Goal: Contribute content: Contribute content

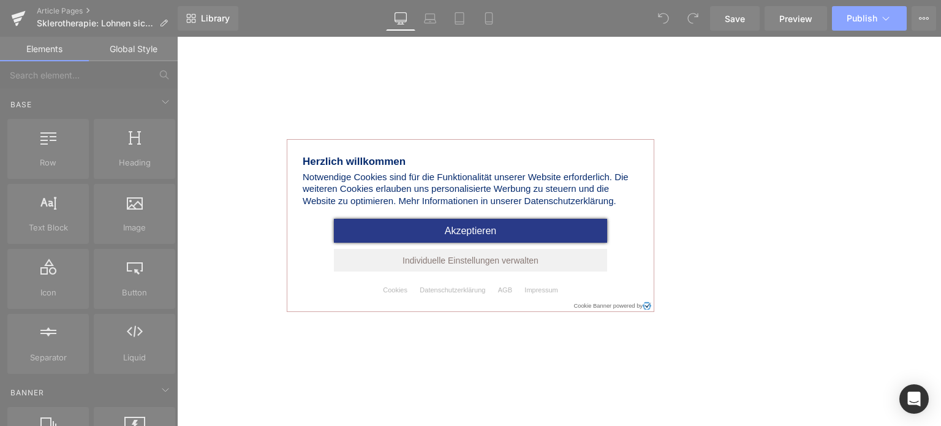
click at [492, 230] on span "Akzeptieren" at bounding box center [471, 230] width 52 height 10
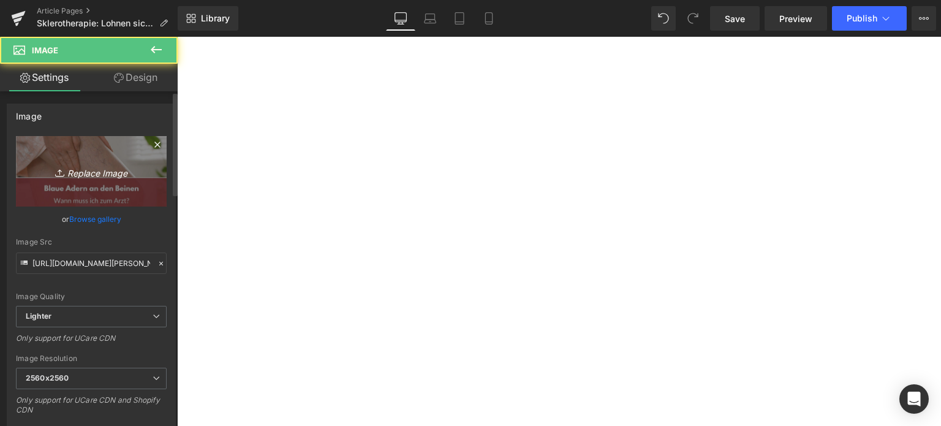
click at [75, 175] on icon "Replace Image" at bounding box center [91, 171] width 98 height 15
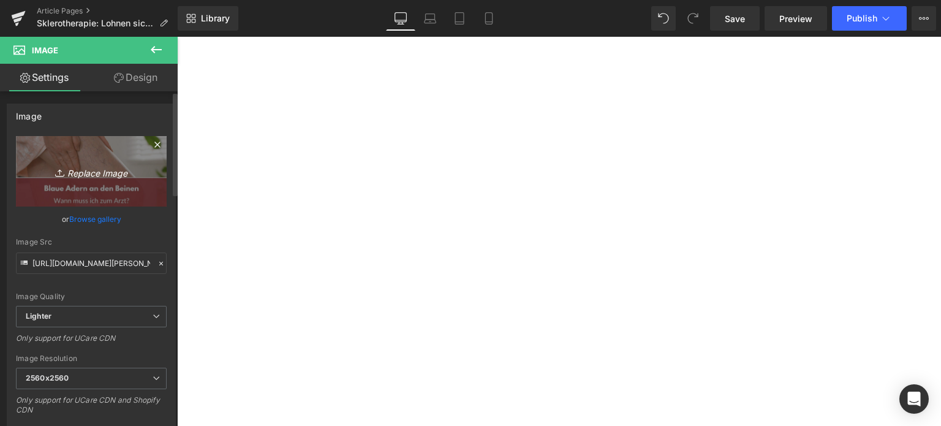
type input "C:\fakepath\sklerotherapie.jpg"
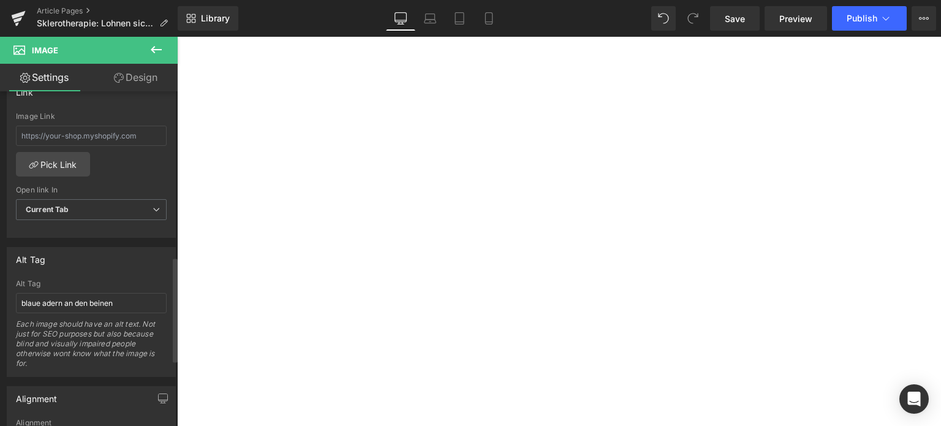
scroll to position [551, 0]
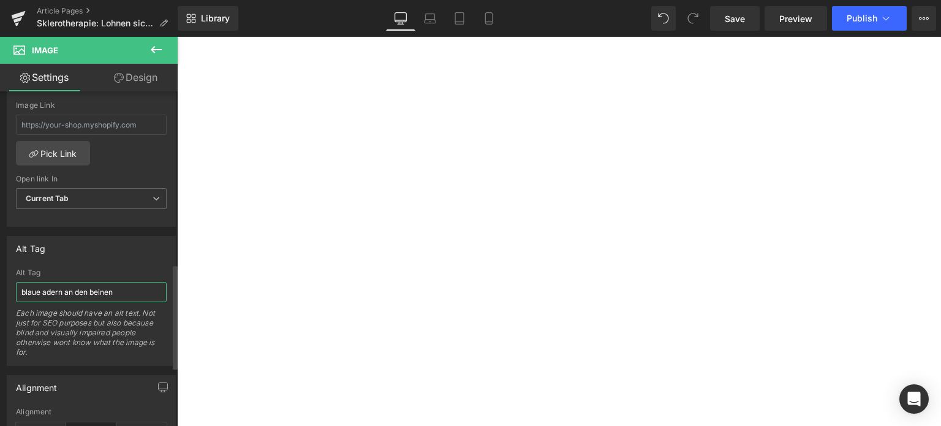
click at [85, 292] on input "blaue adern an den beinen" at bounding box center [91, 292] width 151 height 20
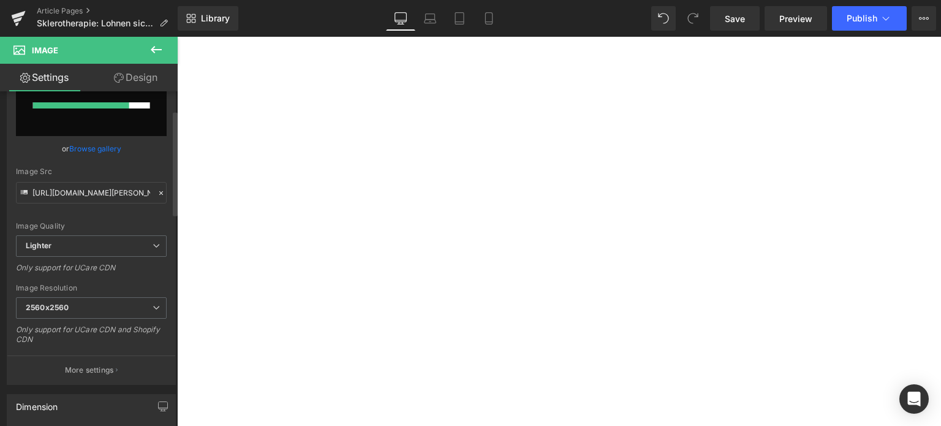
scroll to position [0, 0]
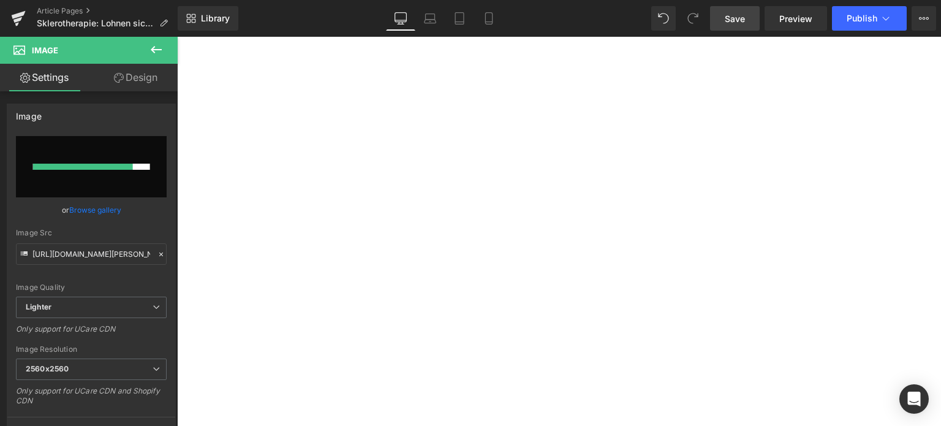
type input "sklerotherapie"
click at [739, 19] on span "Save" at bounding box center [735, 18] width 20 height 13
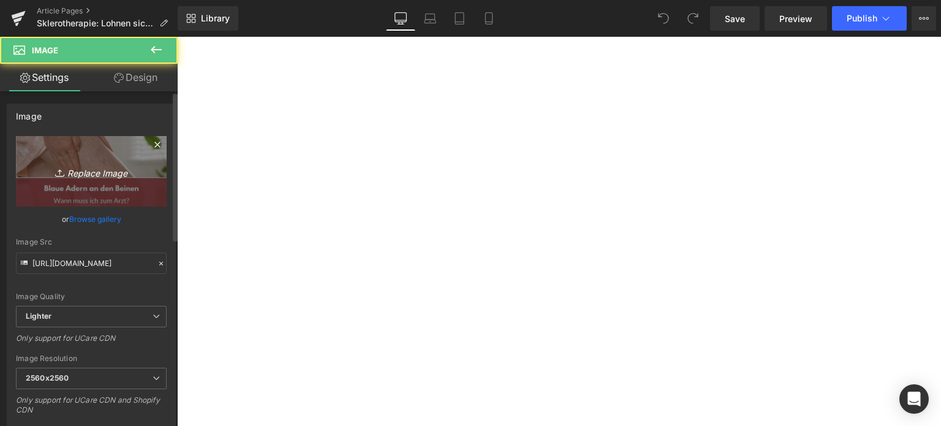
click at [83, 156] on link "Replace Image" at bounding box center [91, 171] width 151 height 70
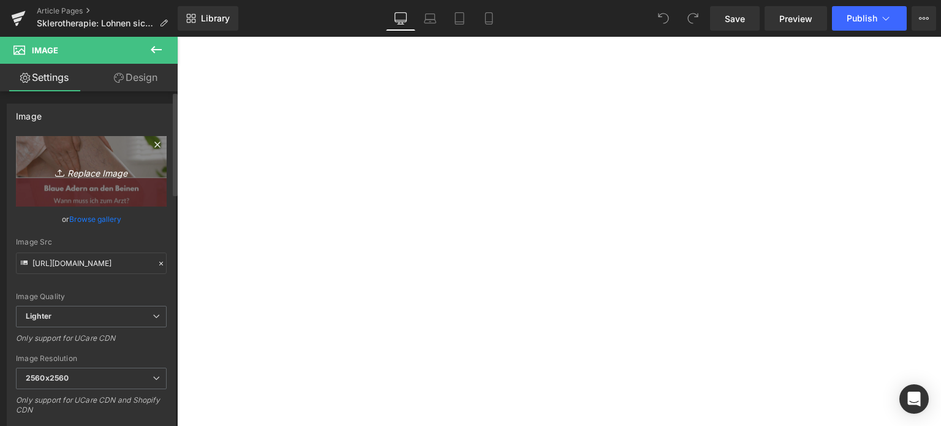
type input "C:\fakepath\sklerotherapie.jpg"
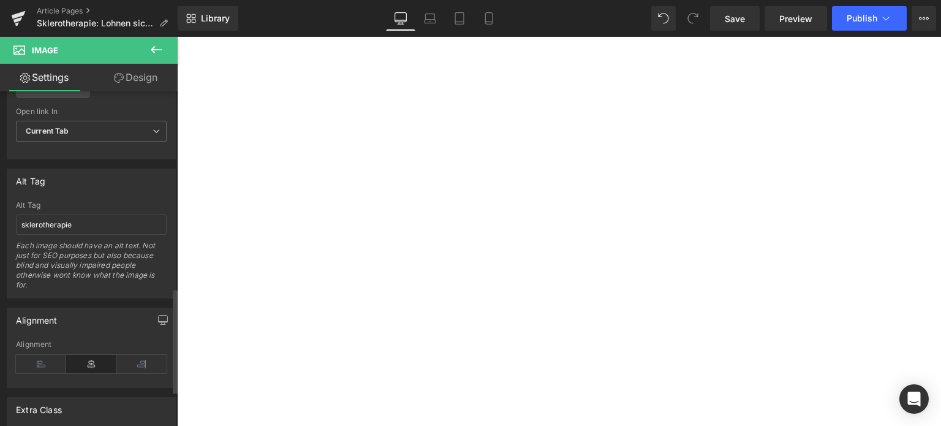
type input "https://ucarecdn.com/8d1a54f8-5d51-4532-a9bf-ad6ab932fbd1/-/format/auto/-/previ…"
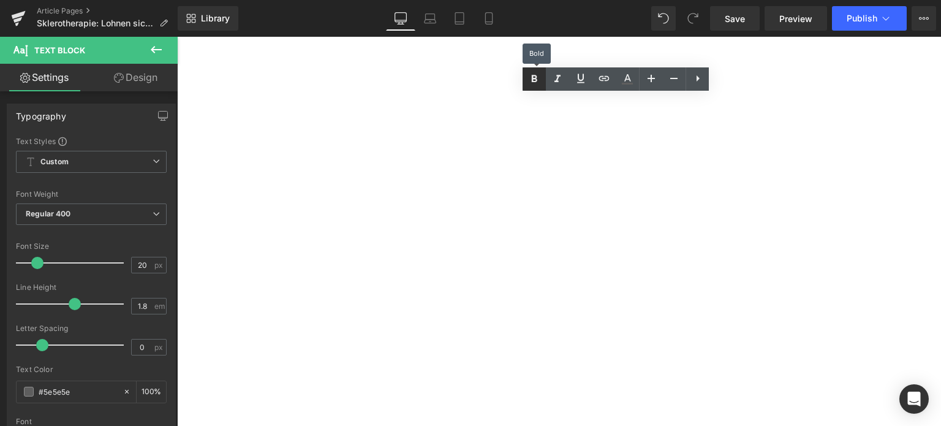
click at [523, 80] on link at bounding box center [533, 78] width 23 height 23
click at [534, 78] on icon at bounding box center [535, 78] width 6 height 7
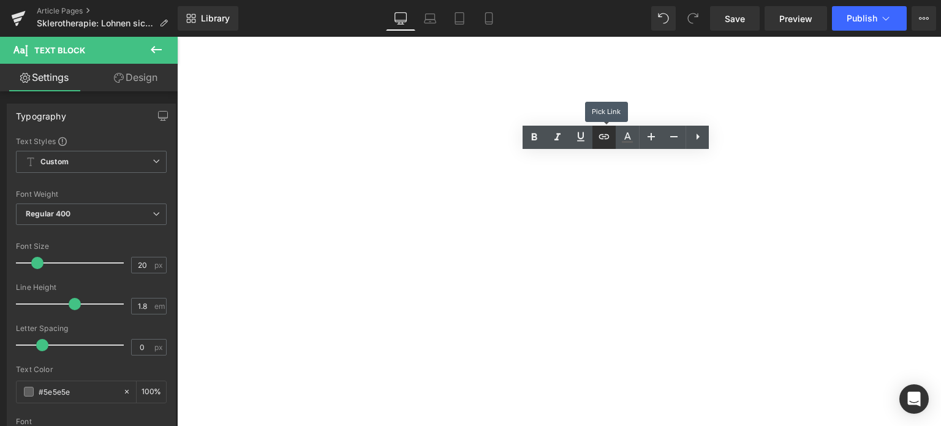
click at [604, 146] on link at bounding box center [603, 137] width 23 height 23
click at [520, 202] on input "text" at bounding box center [507, 214] width 189 height 31
type input "besenr"
click at [641, 0] on div "Text Color Highlight Color #333333 Edit or remove link: Edit - Unlink - Cancel …" at bounding box center [470, 0] width 941 height 0
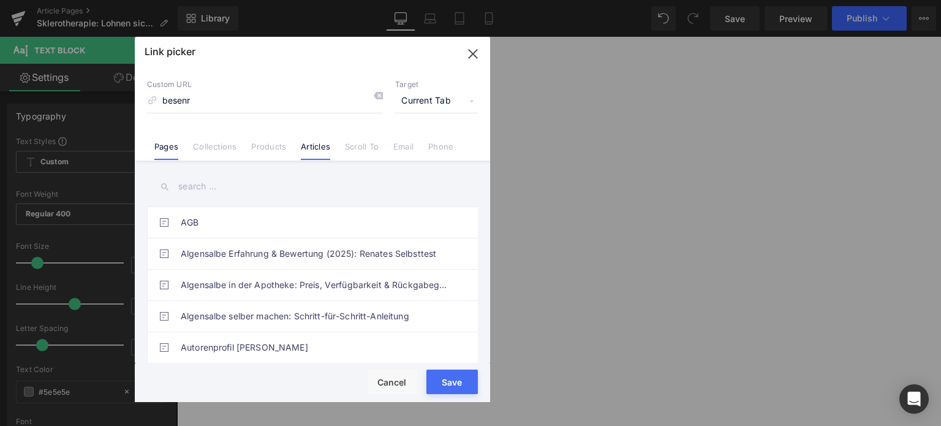
click at [319, 145] on link "Articles" at bounding box center [315, 150] width 29 height 18
click at [251, 190] on input "text" at bounding box center [312, 187] width 331 height 28
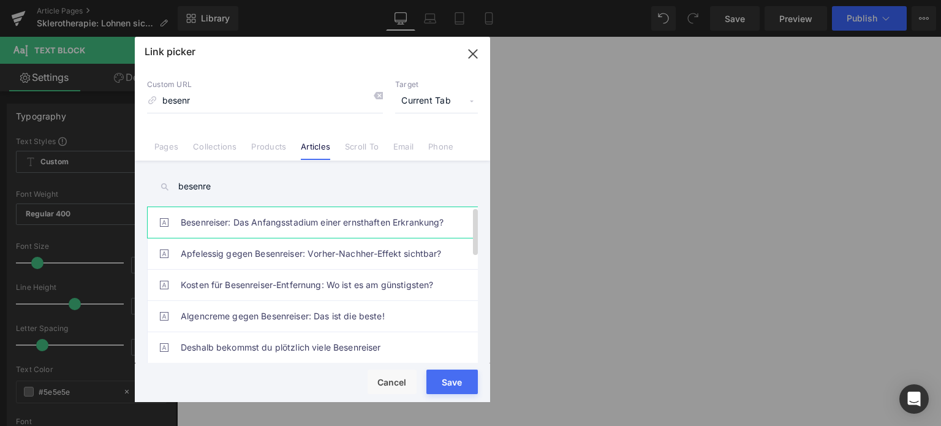
type input "besenre"
click at [276, 224] on link "Besenreiser: Das Anfangsstadium einer ernsthaften Erkrankung?" at bounding box center [316, 222] width 270 height 31
type input "/blogs/wissenswertes/besenreiser-anfangsstadium"
click at [464, 387] on button "Save" at bounding box center [451, 381] width 51 height 25
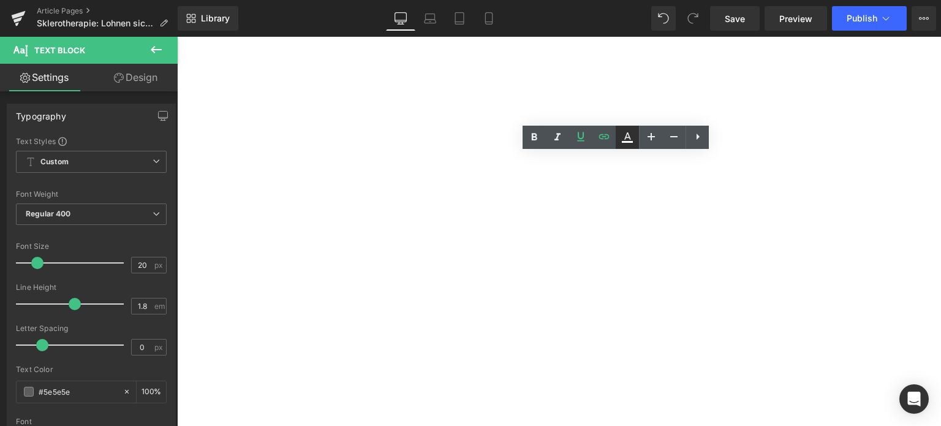
click at [630, 137] on icon at bounding box center [627, 137] width 15 height 15
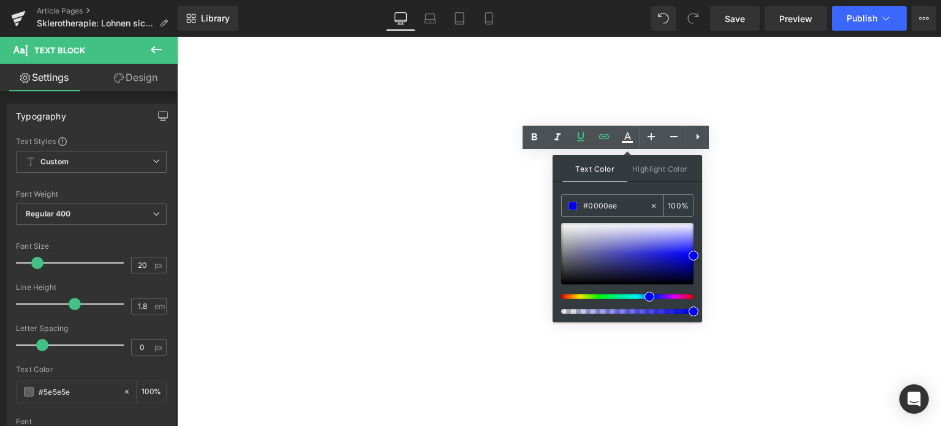
click at [597, 199] on input "#0000ee" at bounding box center [616, 205] width 66 height 13
paste input "0071C1"
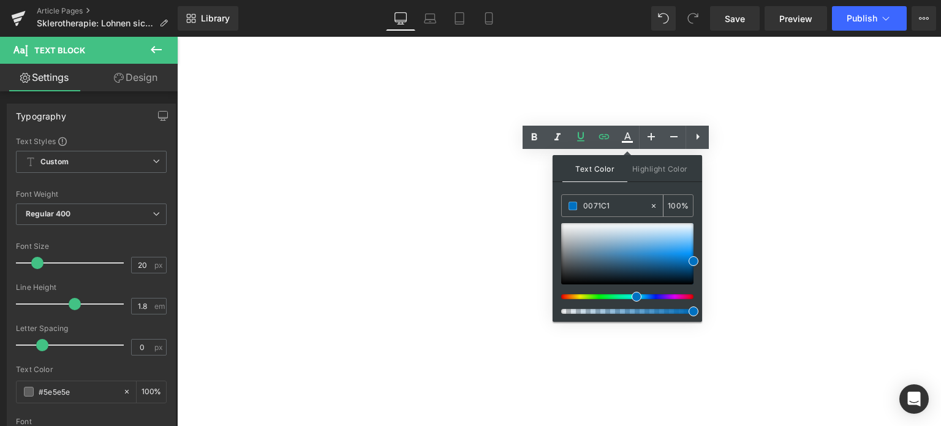
type input "#0071c1"
click at [575, 203] on span at bounding box center [572, 206] width 9 height 9
click at [581, 139] on icon at bounding box center [580, 136] width 15 height 15
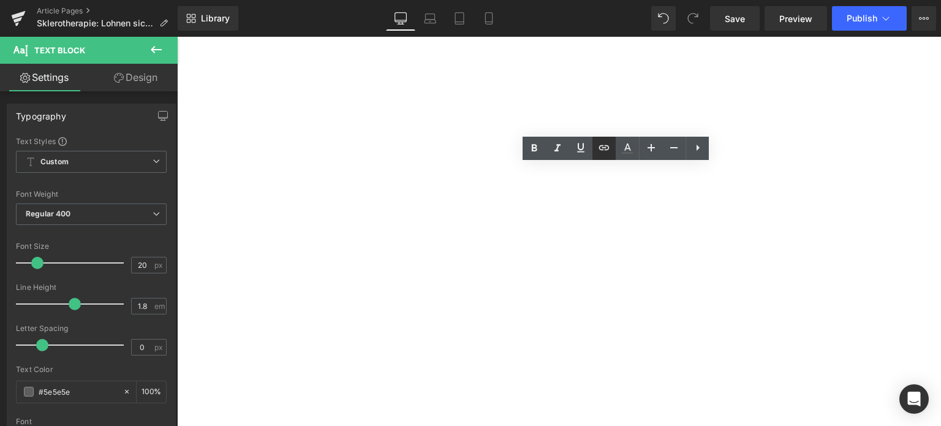
click at [608, 149] on icon at bounding box center [604, 147] width 10 height 5
click at [845, 0] on div "Text Color Highlight Color rgba(0, 113, 193, 1) #0071c1 100 % transparent trans…" at bounding box center [470, 0] width 941 height 0
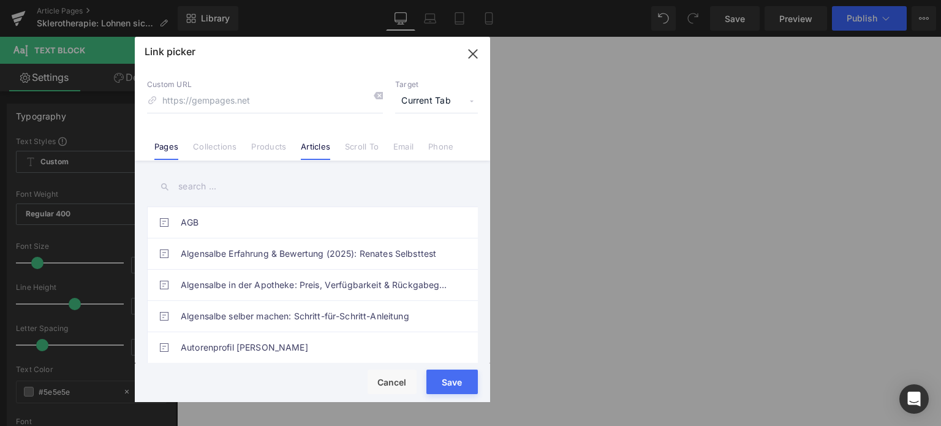
click at [314, 157] on link "Articles" at bounding box center [315, 150] width 29 height 18
click at [314, 178] on input "text" at bounding box center [312, 187] width 331 height 28
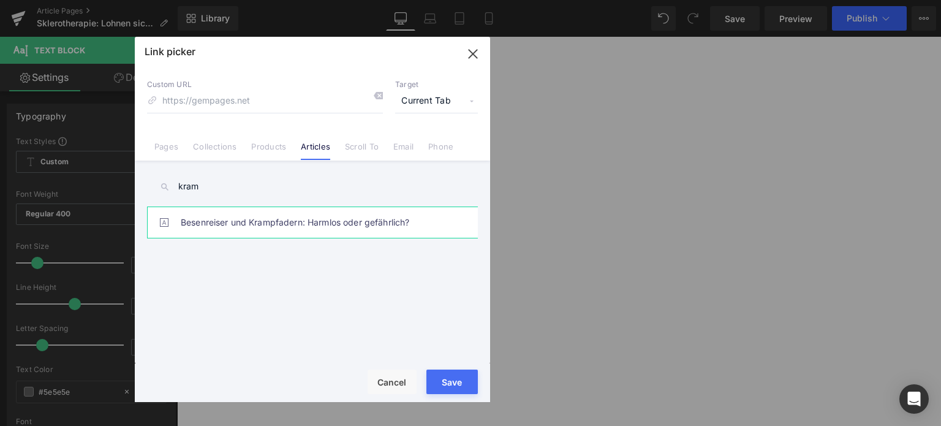
type input "kram"
click at [306, 224] on link "Besenreiser und Krampfadern: Harmlos oder gefährlich?" at bounding box center [316, 222] width 270 height 31
type input "/blogs/wissenswertes/besenreiser-und-krampfadern-gefaehrlich"
click at [456, 387] on button "Save" at bounding box center [451, 381] width 51 height 25
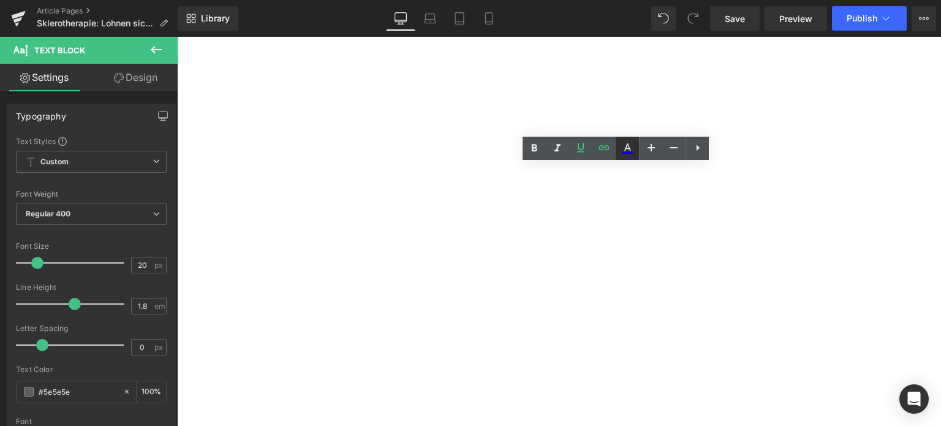
click at [625, 156] on icon at bounding box center [627, 148] width 15 height 15
type input "#0000ee"
type input "100"
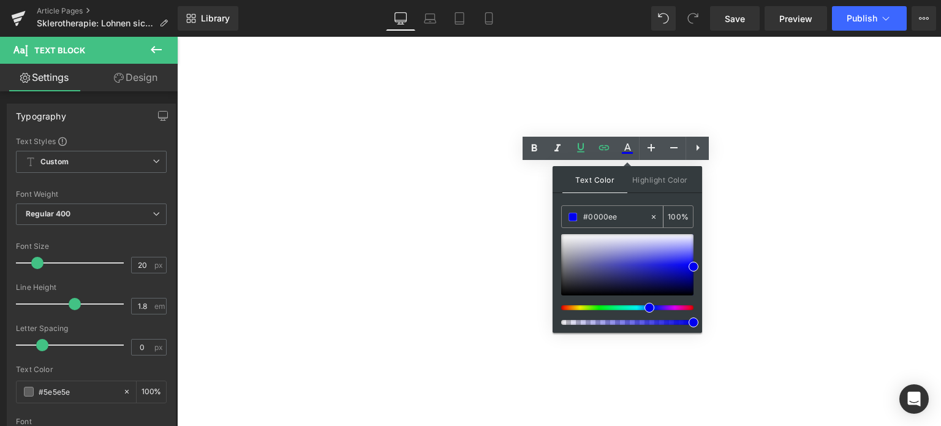
click at [616, 213] on input "#0000ee" at bounding box center [616, 216] width 66 height 13
paste input "0071C1"
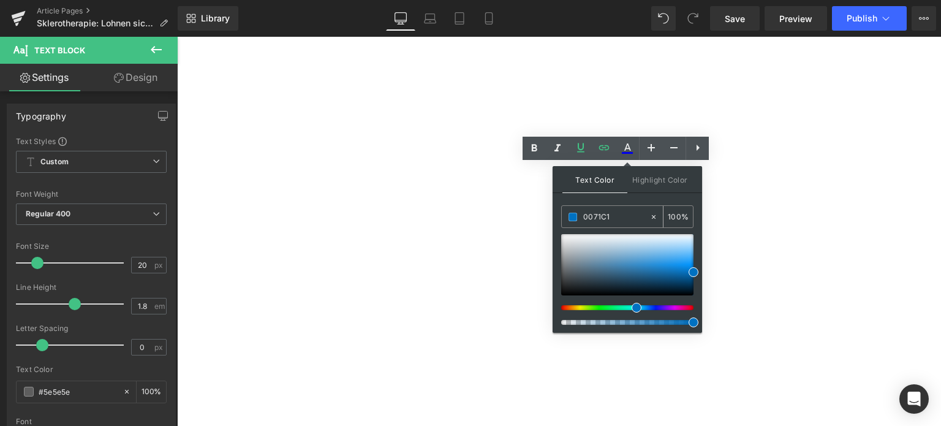
type input "#0071c1"
click at [571, 214] on span at bounding box center [572, 217] width 9 height 9
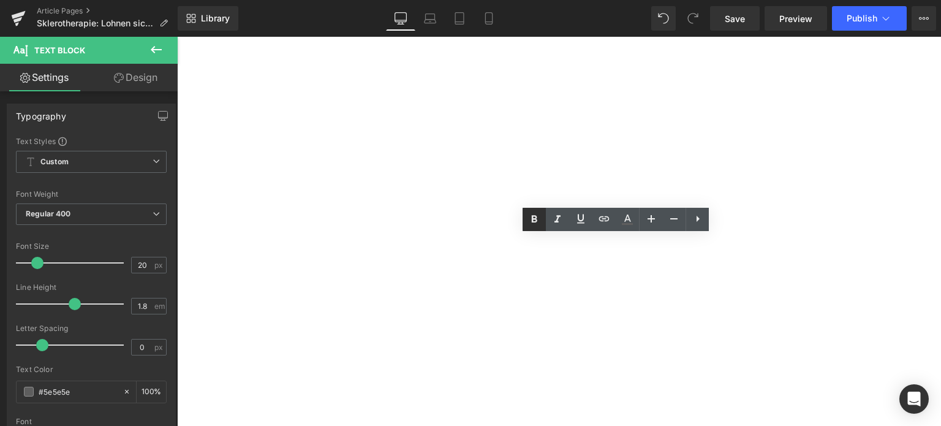
click at [532, 221] on icon at bounding box center [534, 219] width 15 height 15
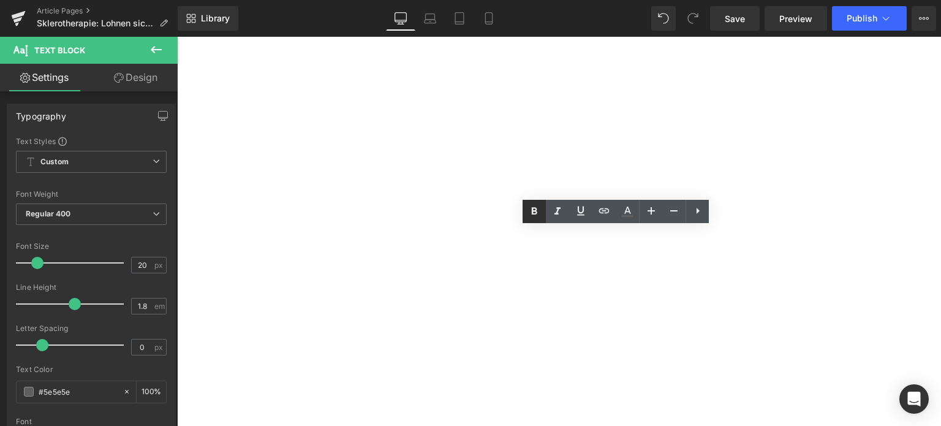
drag, startPoint x: 535, startPoint y: 213, endPoint x: 539, endPoint y: 222, distance: 10.7
click at [535, 213] on icon at bounding box center [534, 211] width 15 height 15
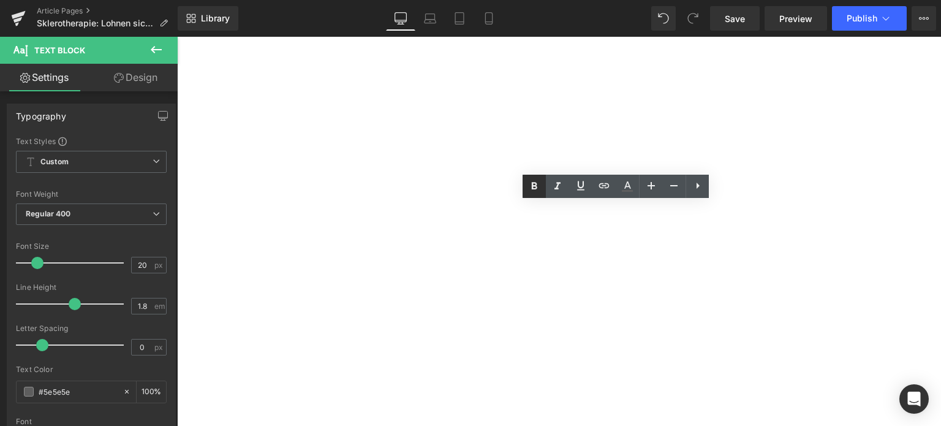
click at [539, 189] on icon at bounding box center [534, 186] width 15 height 15
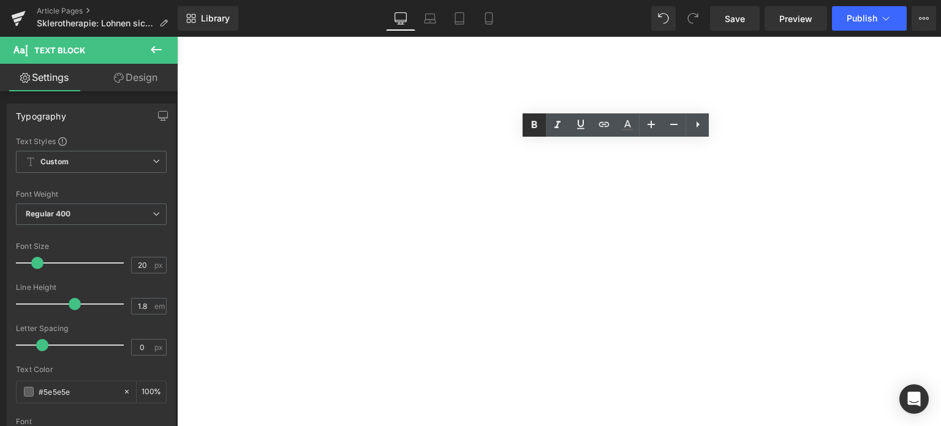
click at [529, 130] on icon at bounding box center [534, 125] width 15 height 15
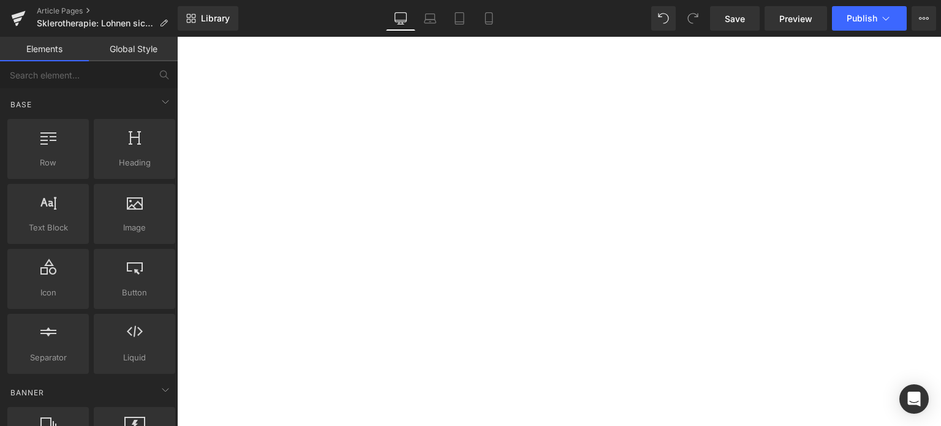
click at [652, 24] on div "Library Desktop Desktop Laptop Tablet Mobile Save Preview Publish Scheduled Vie…" at bounding box center [559, 18] width 763 height 25
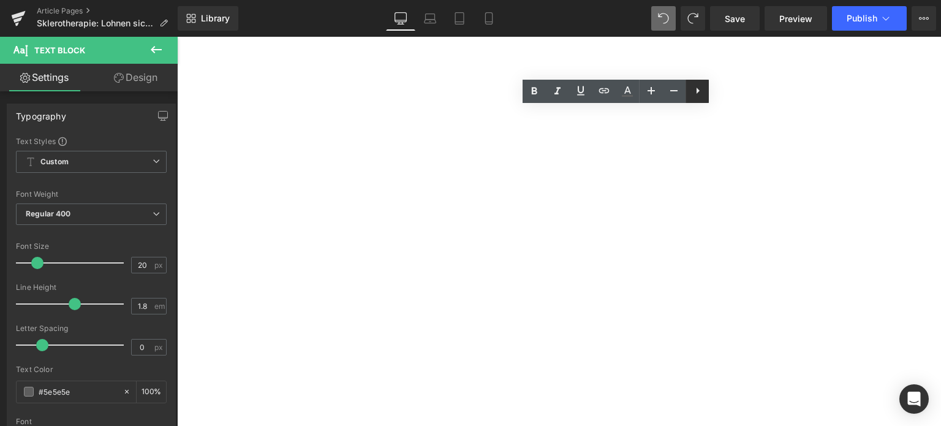
click at [701, 99] on link at bounding box center [696, 91] width 23 height 23
click at [698, 100] on link at bounding box center [696, 91] width 23 height 23
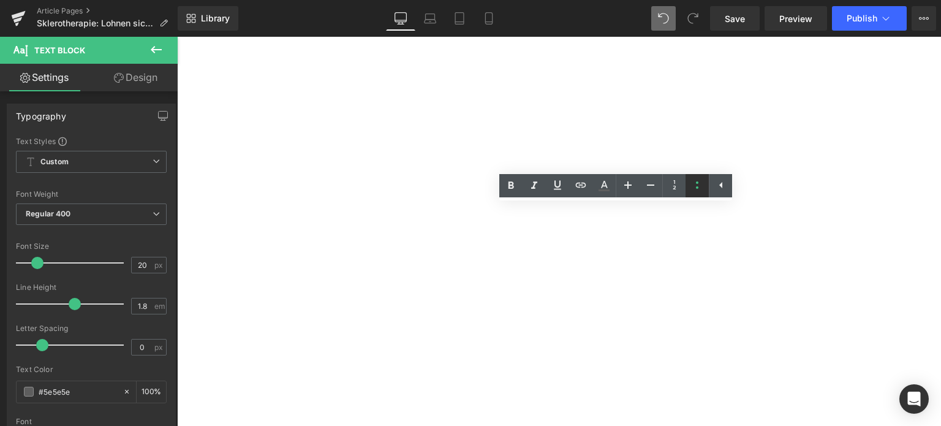
click at [695, 193] on link at bounding box center [696, 185] width 23 height 23
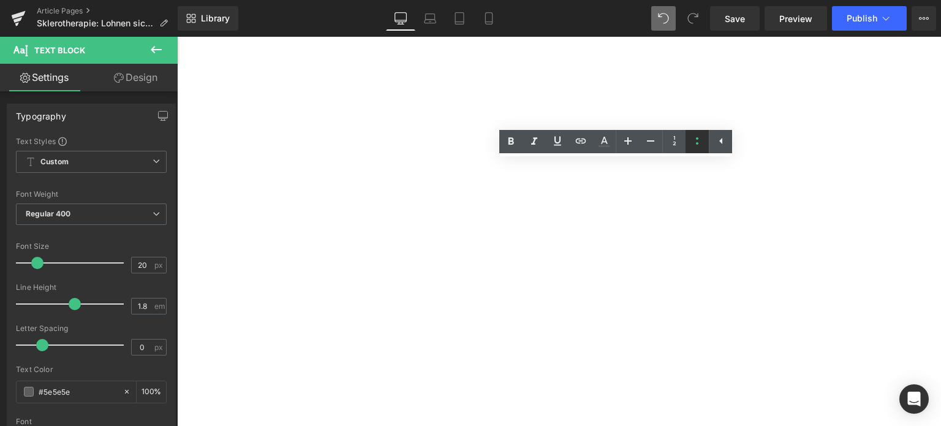
click at [690, 146] on icon at bounding box center [697, 141] width 15 height 15
click at [504, 140] on icon at bounding box center [511, 141] width 15 height 15
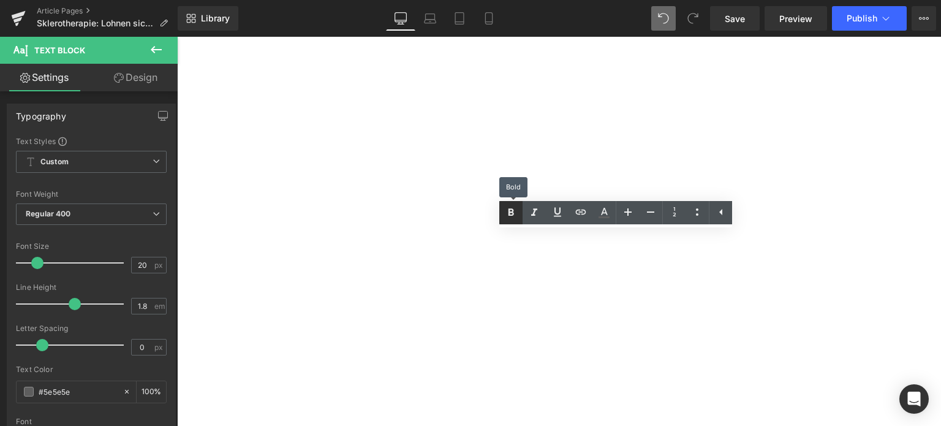
click at [512, 219] on icon at bounding box center [511, 212] width 15 height 15
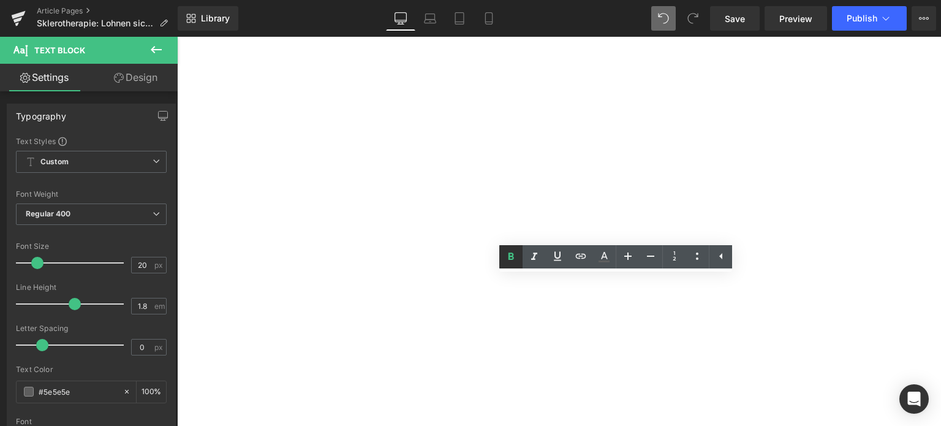
click at [505, 262] on icon at bounding box center [511, 256] width 15 height 15
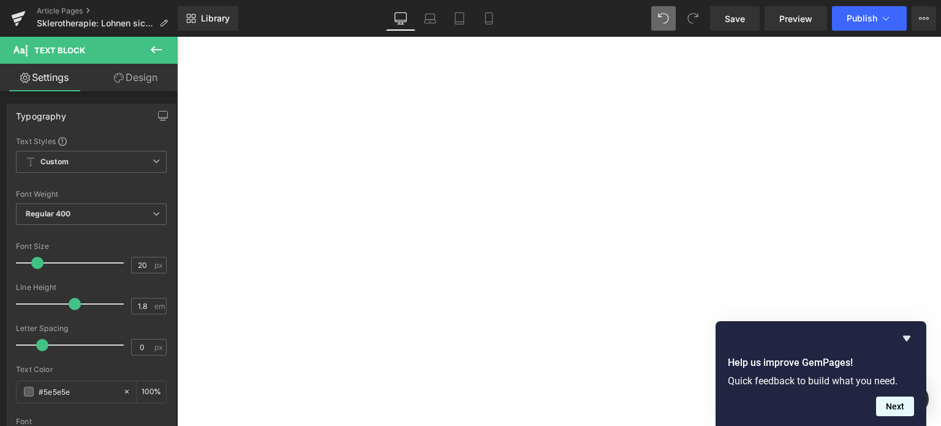
click at [902, 399] on button "Next" at bounding box center [895, 406] width 38 height 20
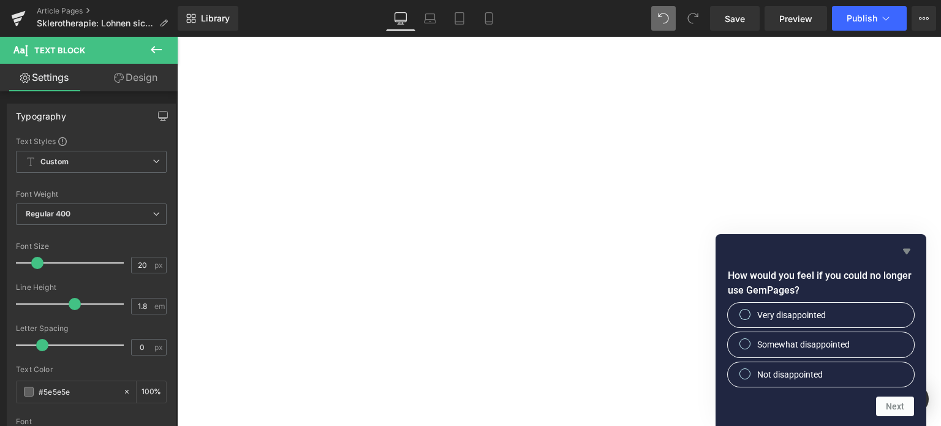
click at [905, 249] on icon "Hide survey" at bounding box center [906, 252] width 7 height 6
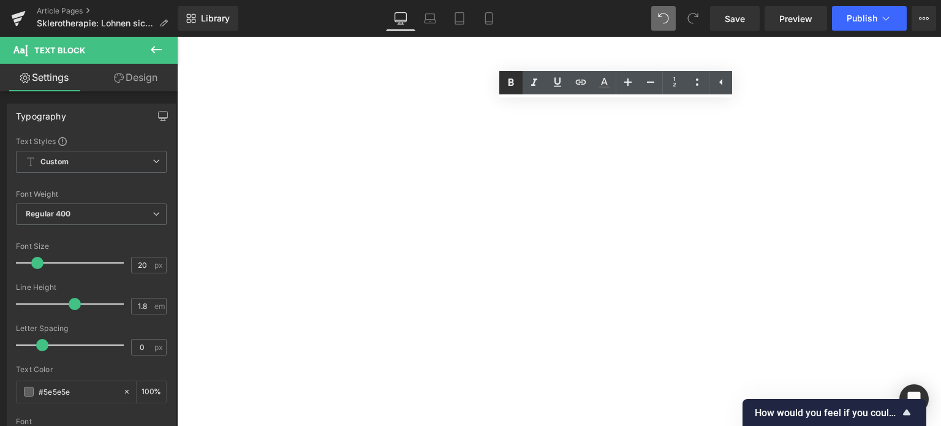
click at [508, 83] on icon at bounding box center [511, 82] width 6 height 7
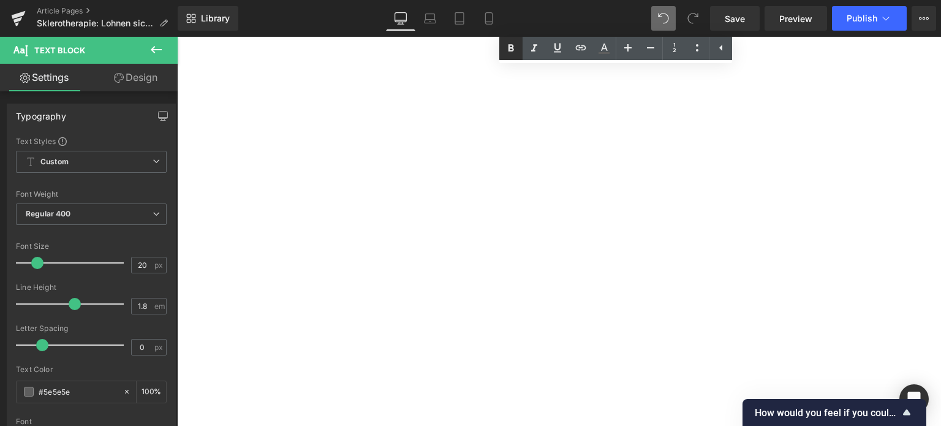
click at [507, 56] on link at bounding box center [510, 48] width 23 height 23
click at [581, 51] on icon at bounding box center [580, 47] width 15 height 15
click at [632, 0] on div "Text Color Highlight Color rgba(0, 113, 193, 1) #0071c1 100 % transparent trans…" at bounding box center [470, 0] width 941 height 0
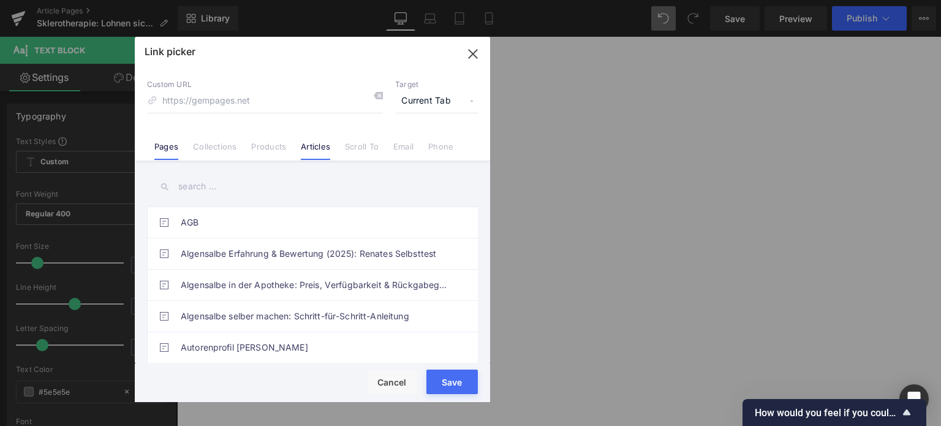
click at [315, 149] on link "Articles" at bounding box center [315, 150] width 29 height 18
click at [216, 183] on input "text" at bounding box center [312, 187] width 331 height 28
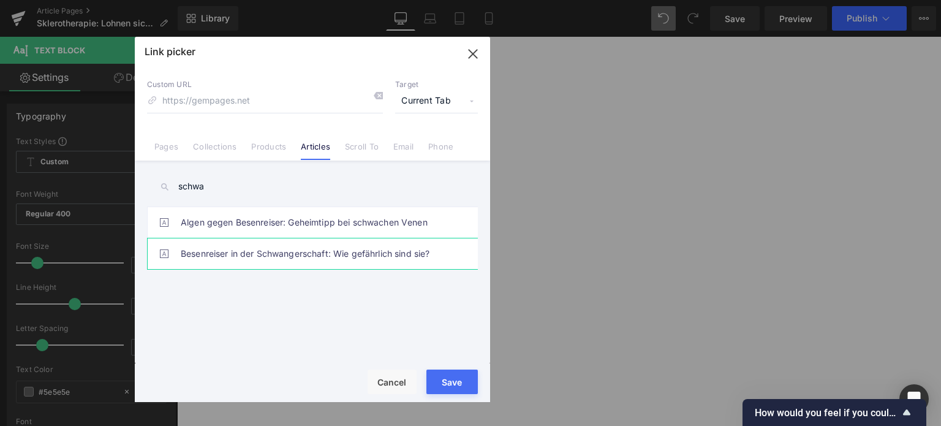
type input "schwa"
click at [261, 255] on link "Besenreiser in der Schwangerschaft: Wie gefährlich sind sie?" at bounding box center [316, 253] width 270 height 31
type input "/blogs/wissenswertes/besenreiser-in-der-schwangerschaft"
click at [455, 388] on button "Save" at bounding box center [451, 381] width 51 height 25
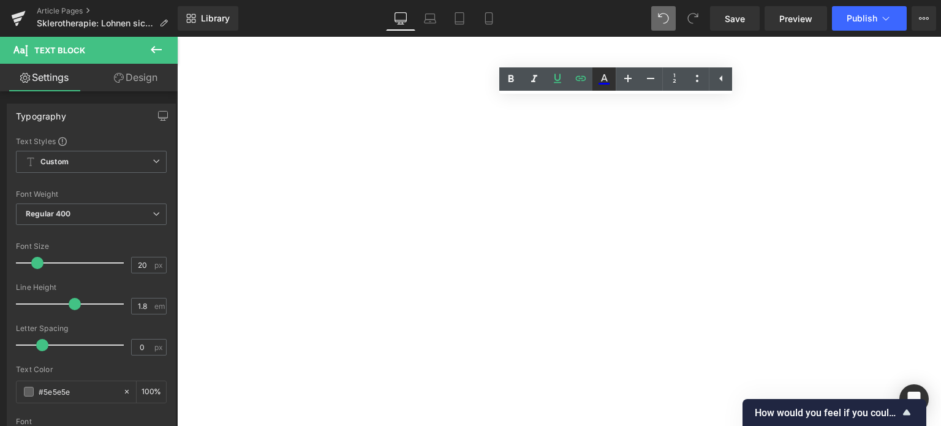
click at [606, 78] on icon at bounding box center [604, 77] width 7 height 7
type input "#0000ee"
type input "100"
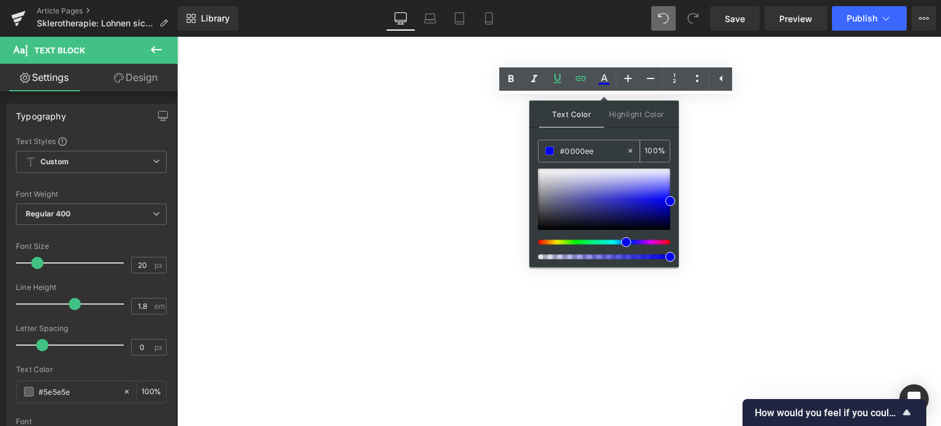
click at [579, 151] on input "#0000ee" at bounding box center [593, 150] width 66 height 13
paste input "0071C1"
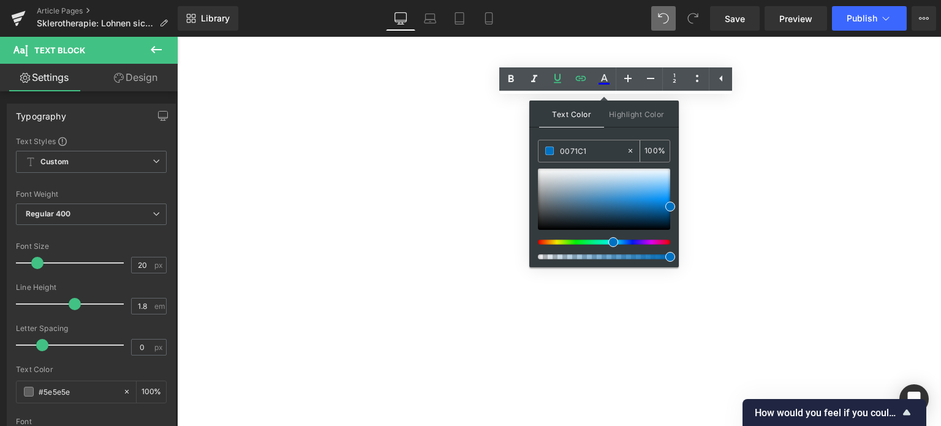
type input "#0071c1"
click at [549, 150] on span at bounding box center [549, 150] width 9 height 9
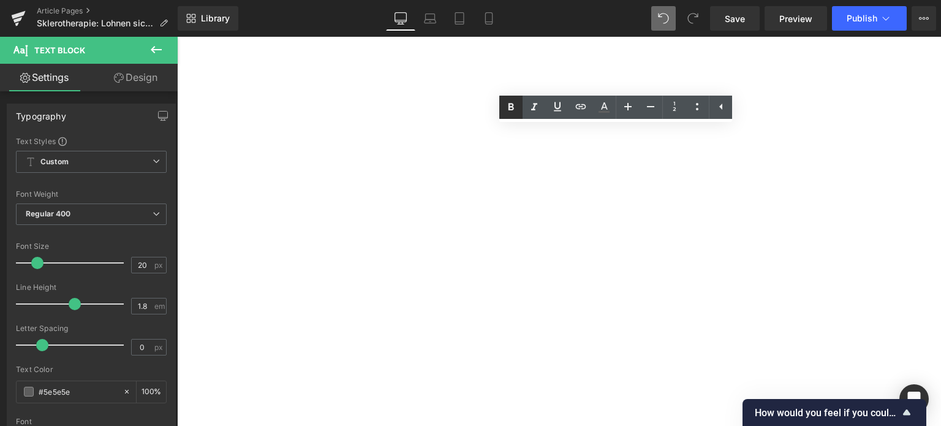
click at [502, 111] on link at bounding box center [510, 107] width 23 height 23
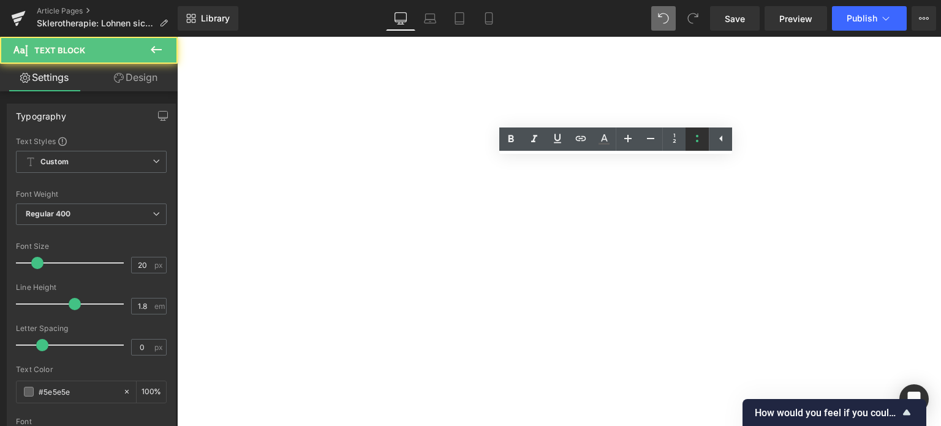
click at [699, 144] on icon at bounding box center [697, 138] width 15 height 15
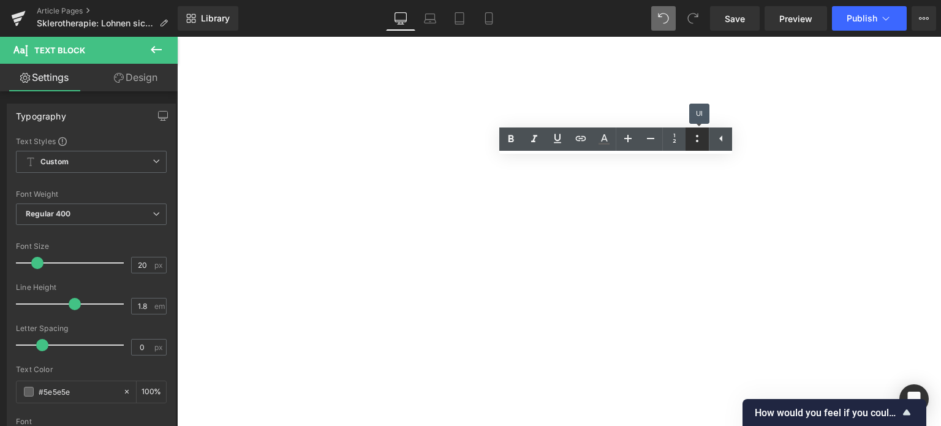
click at [699, 144] on icon at bounding box center [697, 138] width 15 height 15
click at [505, 137] on icon at bounding box center [511, 139] width 15 height 15
click at [512, 137] on icon at bounding box center [511, 138] width 6 height 7
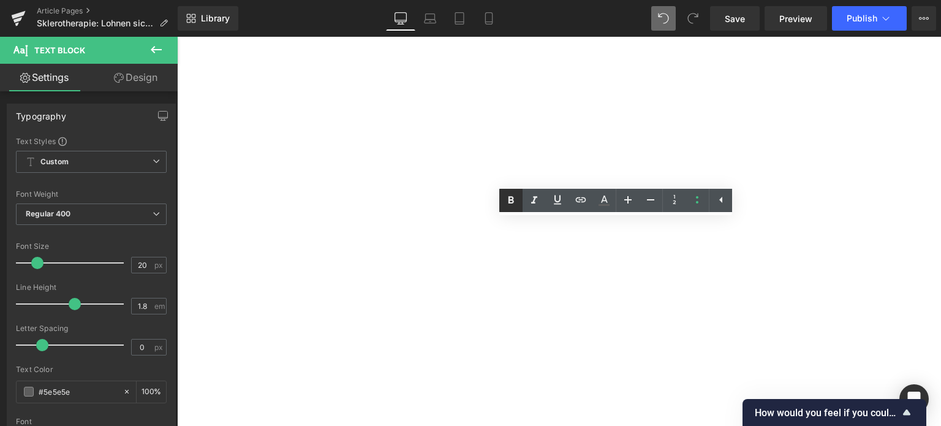
click at [507, 205] on icon at bounding box center [511, 200] width 15 height 15
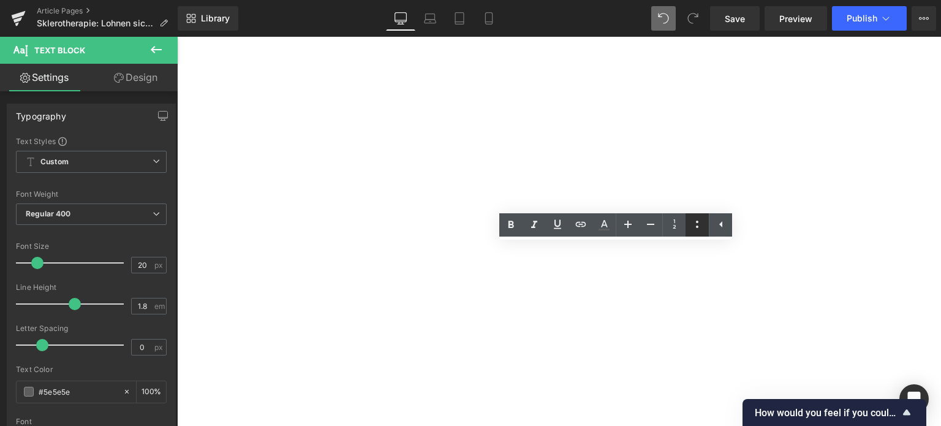
click at [692, 228] on icon at bounding box center [697, 224] width 15 height 15
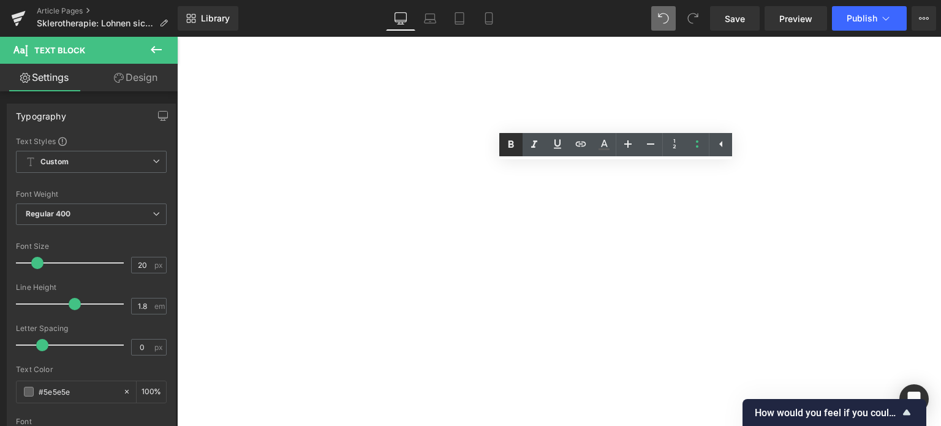
click at [507, 143] on icon at bounding box center [511, 144] width 15 height 15
click at [507, 151] on icon at bounding box center [511, 144] width 15 height 15
click at [508, 146] on icon at bounding box center [511, 143] width 6 height 7
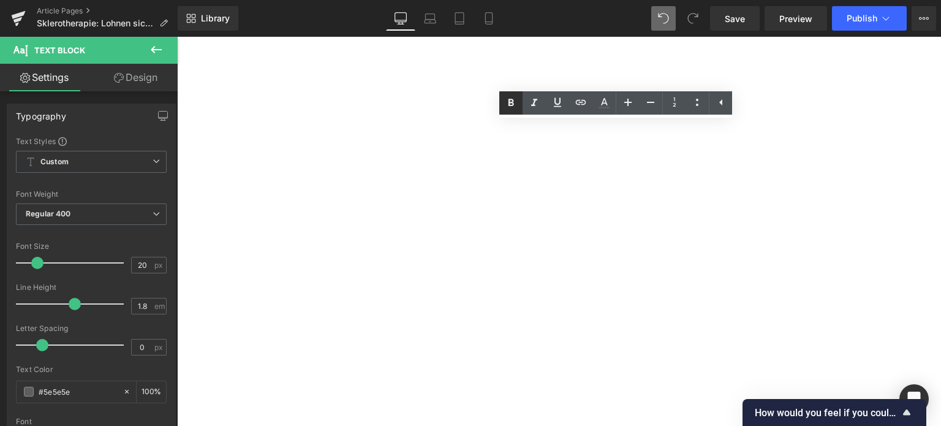
click at [516, 99] on icon at bounding box center [511, 103] width 15 height 15
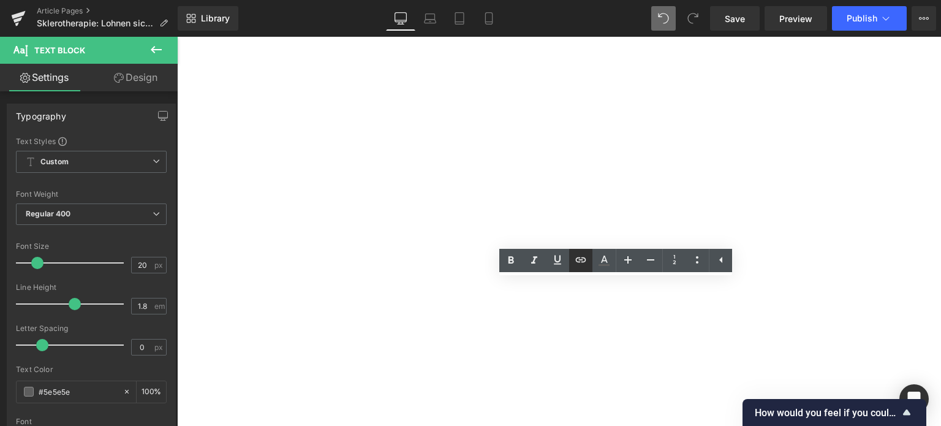
click at [576, 264] on icon at bounding box center [580, 259] width 15 height 15
click at [674, 0] on div "Text Color Highlight Color rgba(0, 113, 193, 1) #0071c1 100 % transparent trans…" at bounding box center [470, 0] width 941 height 0
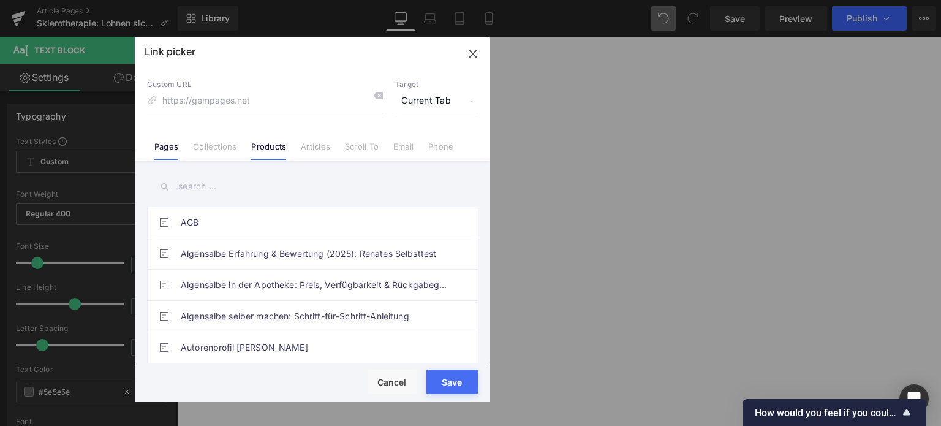
click at [262, 144] on link "Products" at bounding box center [268, 150] width 35 height 18
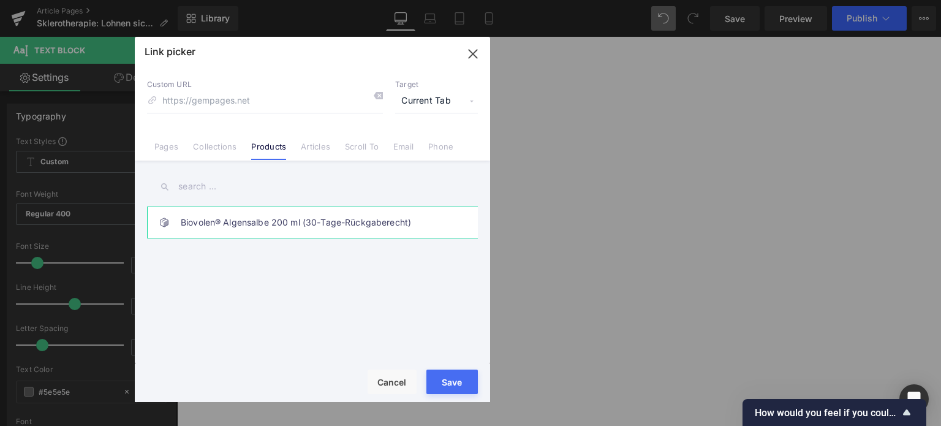
click at [221, 222] on link "Biovolen® Algensalbe 200 ml (30-Tage-Rückgaberecht)" at bounding box center [316, 222] width 270 height 31
type input "/products/algensalbe"
click at [455, 389] on button "Save" at bounding box center [451, 381] width 51 height 25
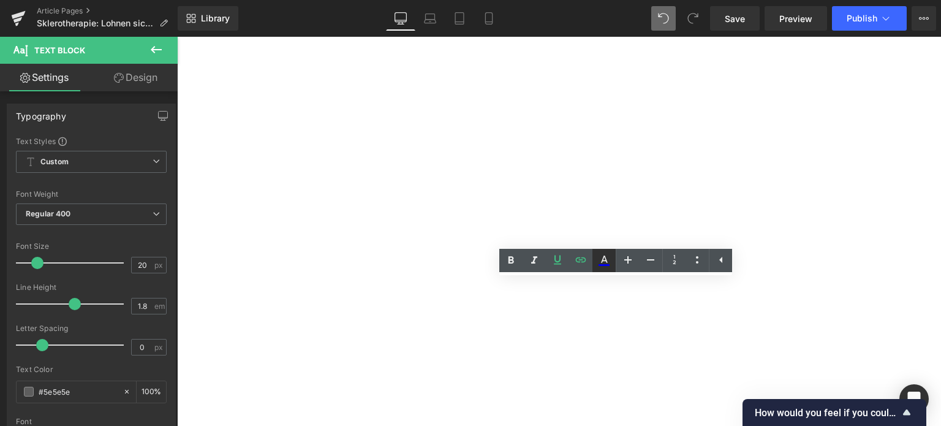
click at [601, 265] on icon at bounding box center [603, 265] width 11 height 2
type input "#0000ee"
type input "100"
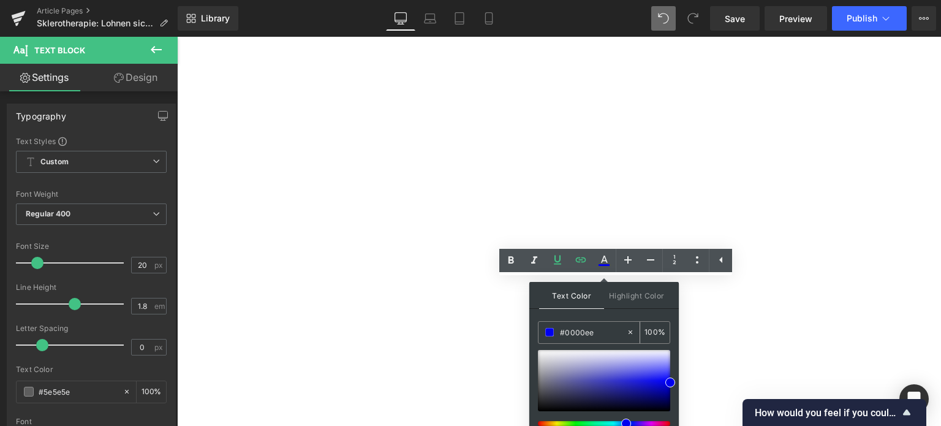
click at [594, 327] on input "#0000ee" at bounding box center [593, 331] width 66 height 13
click at [595, 327] on input "#0000ee" at bounding box center [593, 331] width 66 height 13
paste input "0071C1"
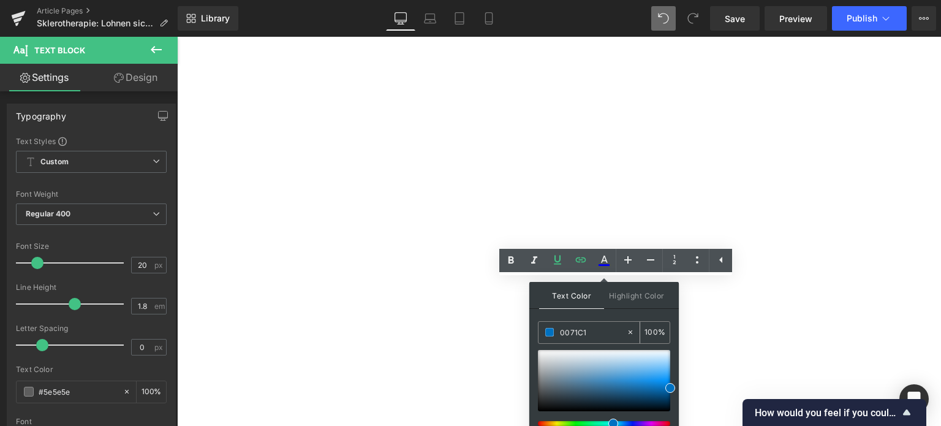
type input "#0071c1"
click at [553, 333] on span at bounding box center [549, 332] width 9 height 9
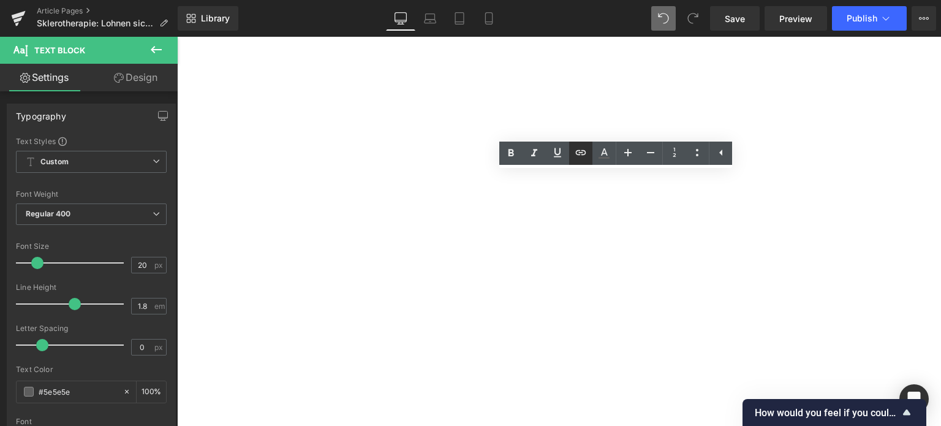
click at [583, 154] on icon at bounding box center [581, 152] width 10 height 5
click at [666, 0] on div "Text Color Highlight Color rgba(0, 113, 193, 1) #0071c1 100 % transparent trans…" at bounding box center [470, 0] width 941 height 0
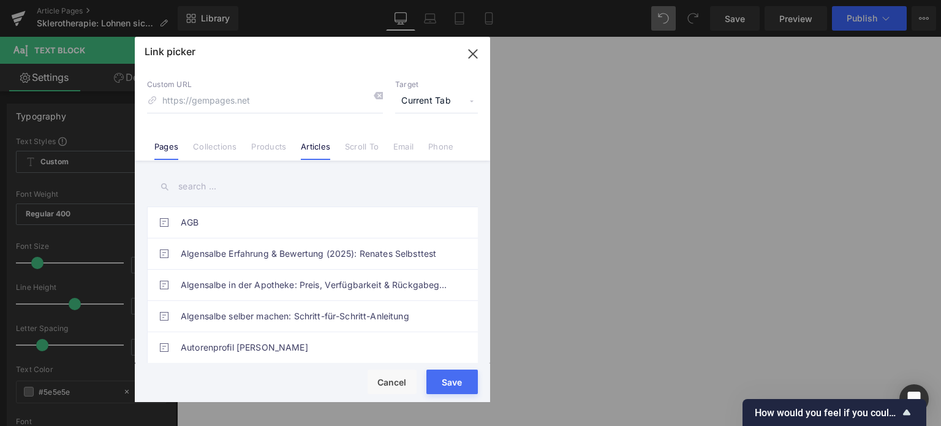
click at [322, 146] on link "Articles" at bounding box center [315, 150] width 29 height 18
click at [319, 186] on input "text" at bounding box center [312, 187] width 331 height 28
type input "g"
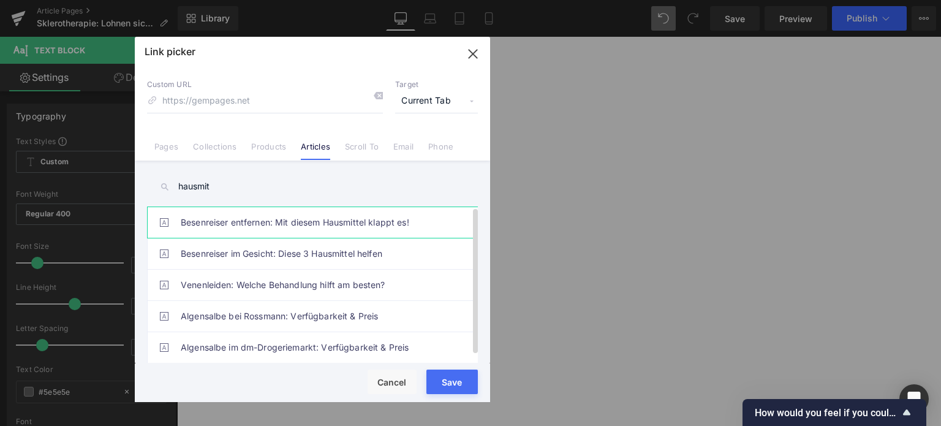
type input "hausmit"
click at [320, 234] on link "Besenreiser entfernen: Mit diesem Hausmittel klappt es!" at bounding box center [316, 222] width 270 height 31
type input "/blogs/wissenswertes/besenreiser-entfernen-hausmittel"
click at [448, 387] on button "Save" at bounding box center [451, 381] width 51 height 25
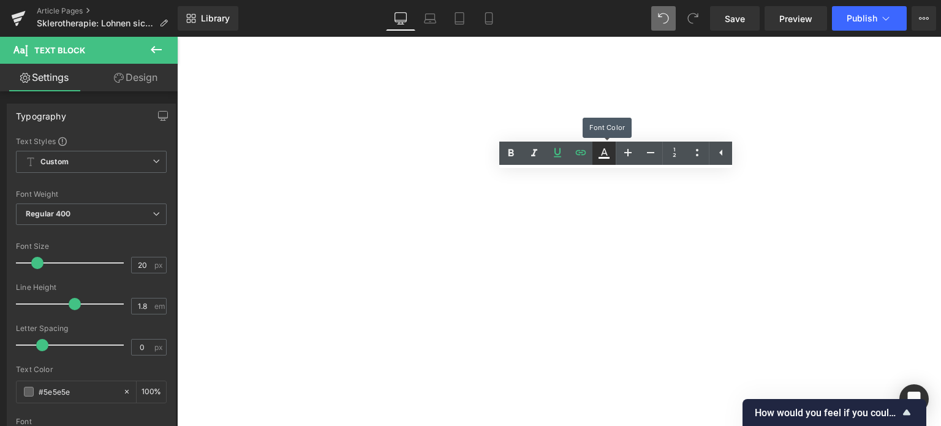
click at [604, 160] on icon at bounding box center [604, 153] width 15 height 15
type input "#0000ee"
type input "100"
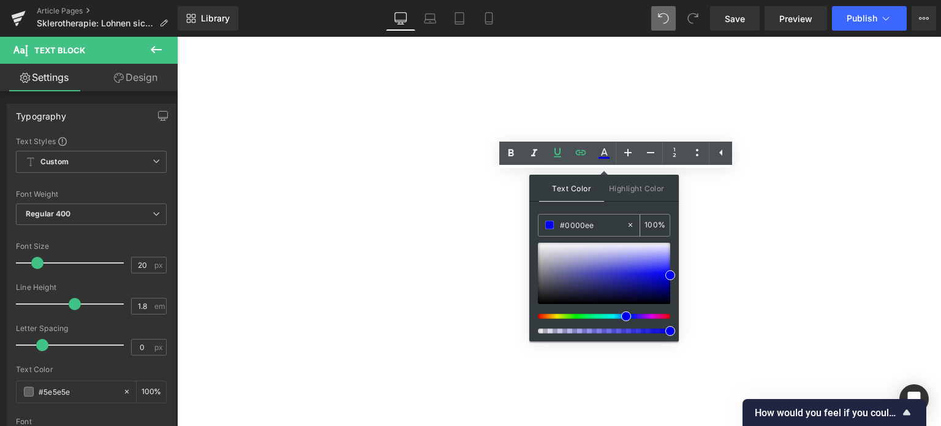
click at [607, 220] on input "#0000ee" at bounding box center [593, 224] width 66 height 13
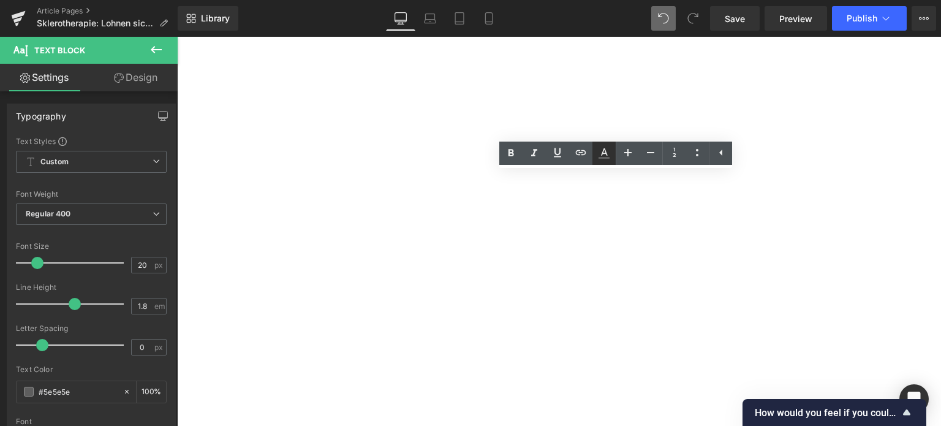
click at [605, 153] on icon at bounding box center [604, 151] width 7 height 7
type input "#5e5e5e"
type input "100"
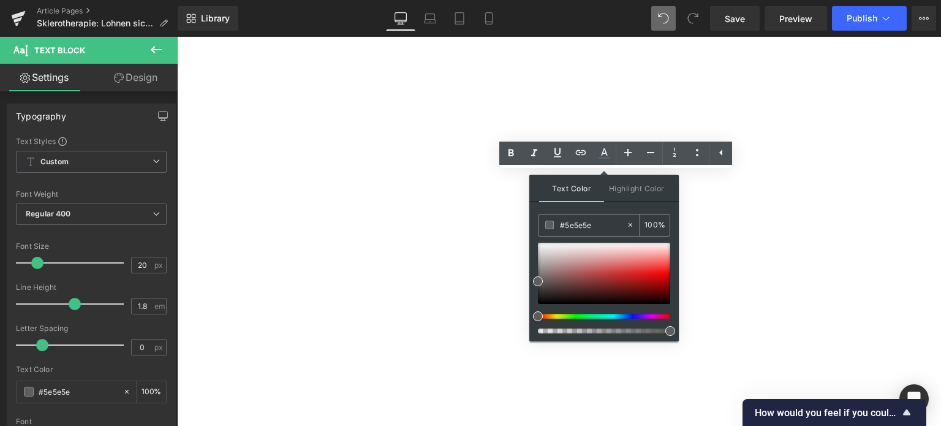
click at [567, 224] on input "#5e5e5e" at bounding box center [593, 224] width 66 height 13
paste input "0071C1"
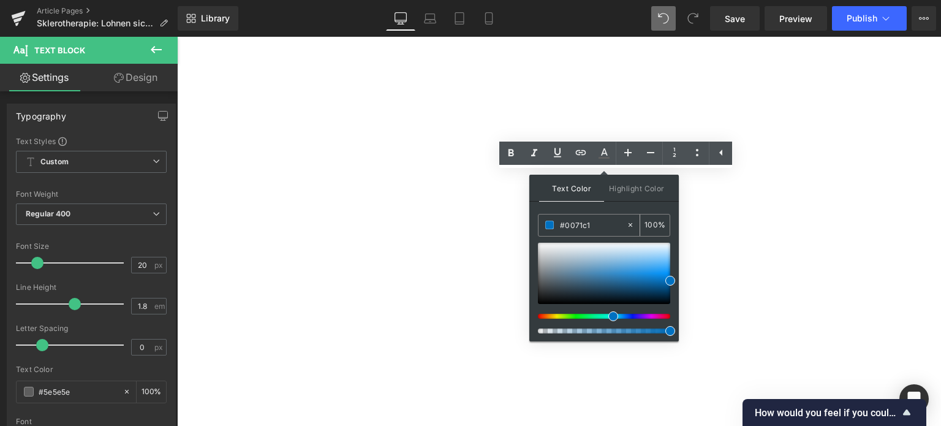
click at [546, 227] on span at bounding box center [549, 225] width 9 height 9
click at [546, 221] on span at bounding box center [549, 225] width 9 height 9
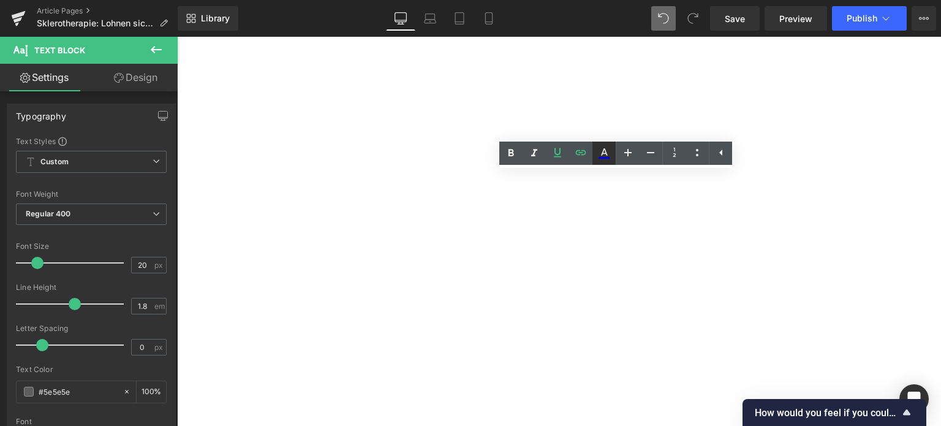
click at [608, 154] on icon at bounding box center [604, 153] width 15 height 15
type input "#0000ee"
type input "100"
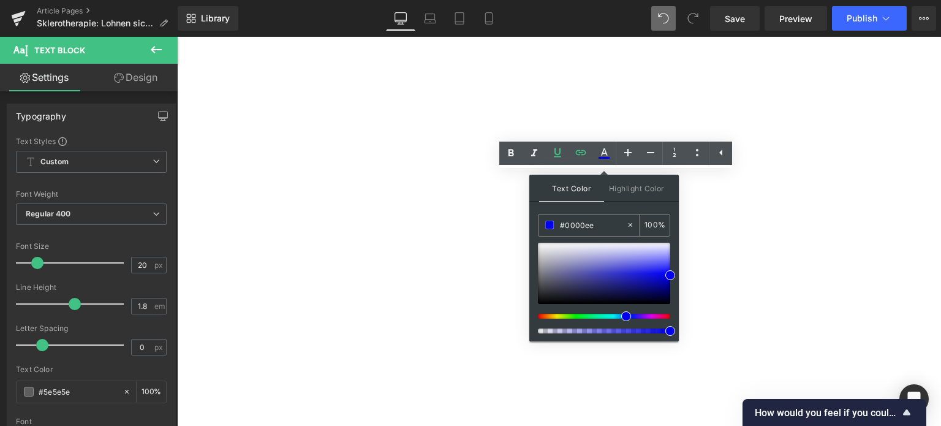
click at [595, 230] on input "#0000ee" at bounding box center [593, 224] width 66 height 13
paste input "0071C1"
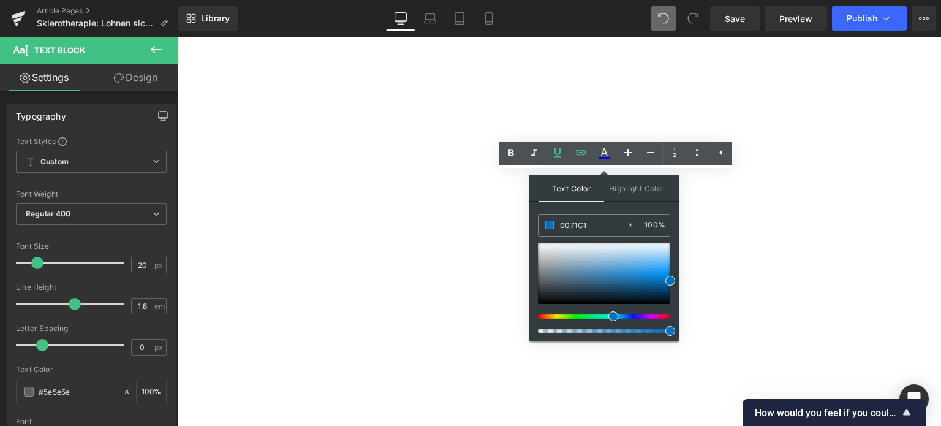
type input "#0071c1"
click at [549, 224] on span at bounding box center [549, 225] width 9 height 9
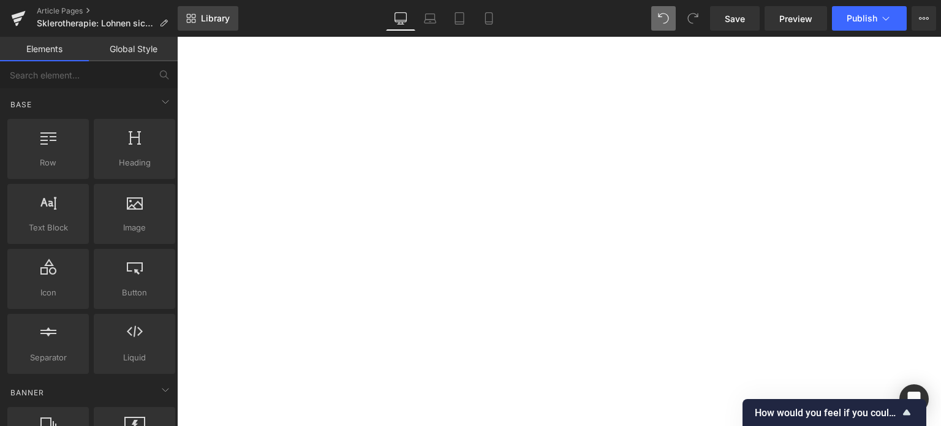
click at [223, 13] on span "Library" at bounding box center [215, 18] width 29 height 11
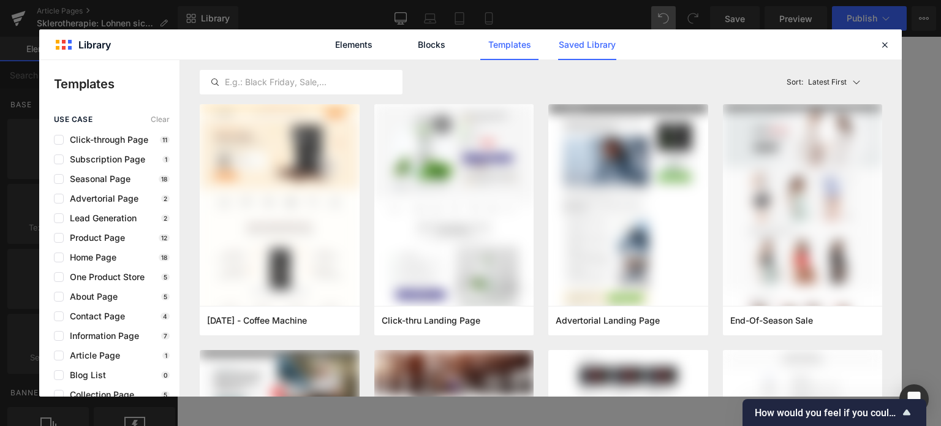
click at [577, 36] on link "Saved Library" at bounding box center [587, 44] width 58 height 31
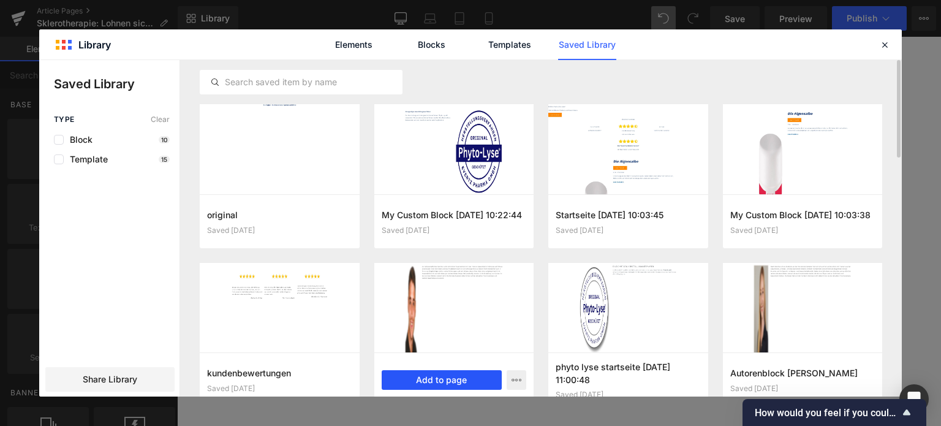
click at [421, 379] on button "Add to page" at bounding box center [442, 380] width 121 height 20
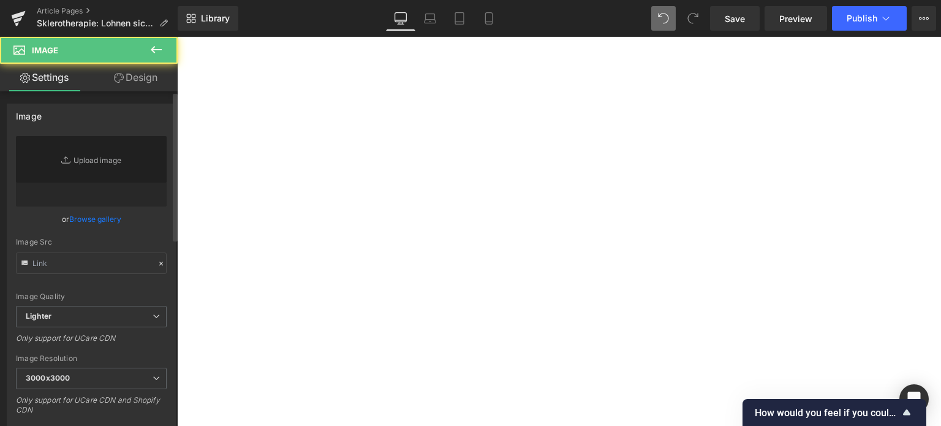
type input "https://ucarecdn.com/b696a924-ef09-477a-9c49-cf639ddd506e/-/format/auto/-/previ…"
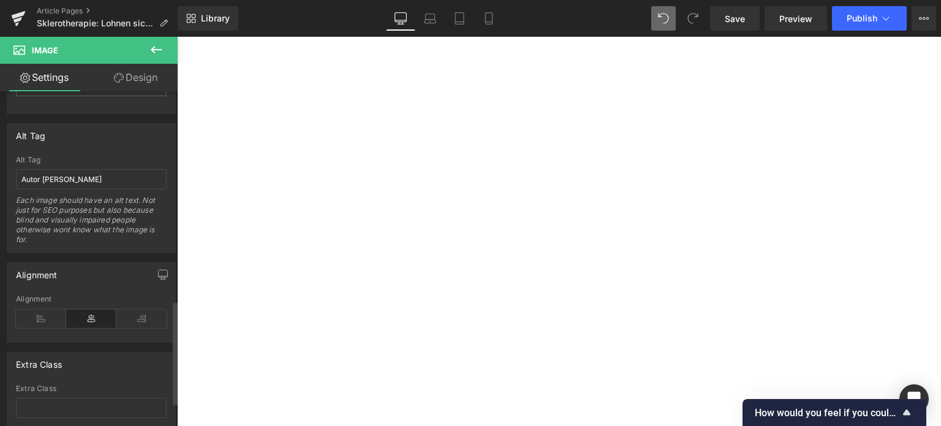
scroll to position [674, 0]
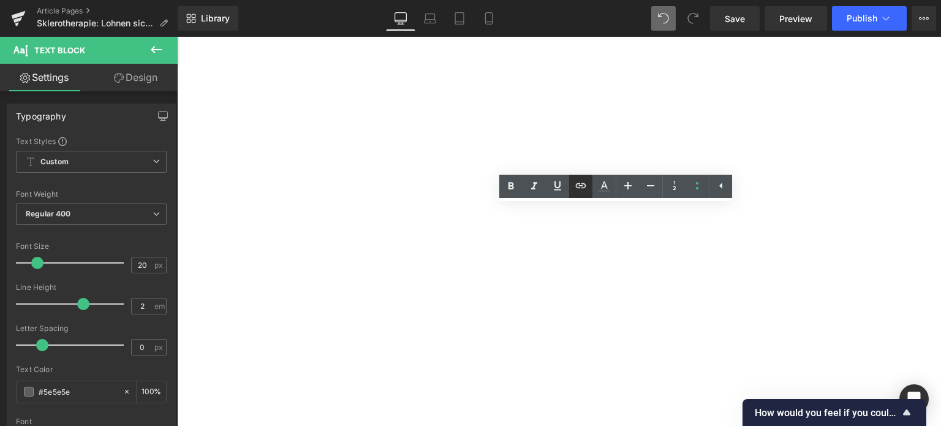
click at [581, 189] on icon at bounding box center [580, 185] width 15 height 15
click at [643, 0] on div "Text Color Highlight Color rgba(0, 113, 193, 1) #0071c1 100 % transparent trans…" at bounding box center [470, 0] width 941 height 0
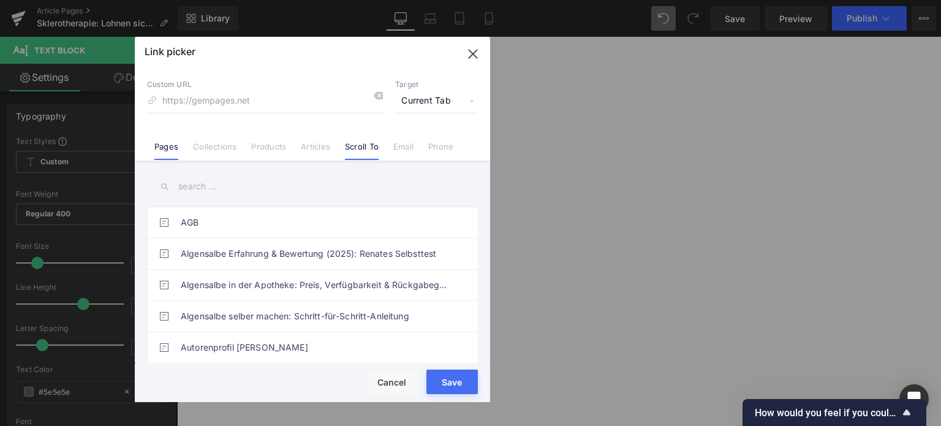
click at [348, 145] on link "Scroll To" at bounding box center [362, 150] width 34 height 18
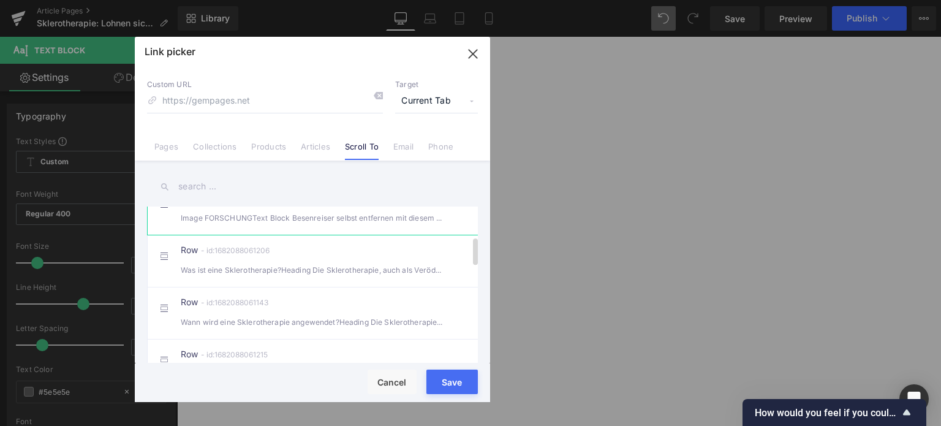
scroll to position [184, 0]
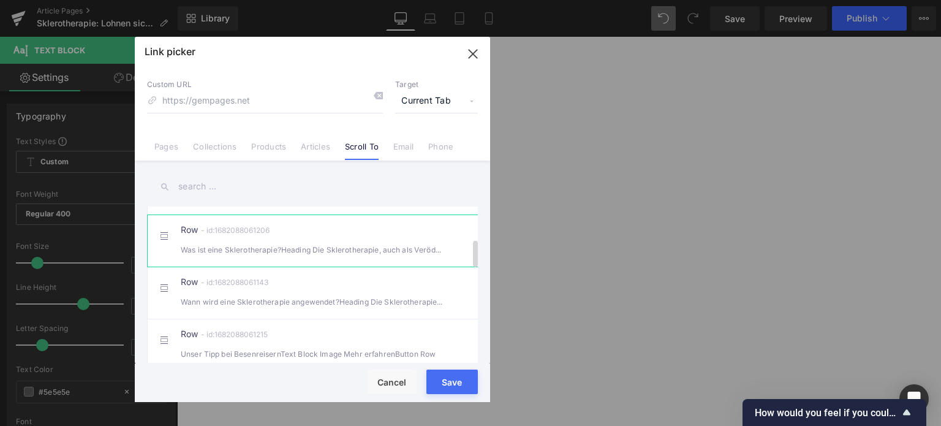
click at [246, 253] on div "Row - id:1682088061206 Was ist eine Sklerotherapie?Heading Die Sklerotherapie, …" at bounding box center [331, 240] width 301 height 31
type input "#r-1682088061206"
click at [455, 385] on button "Save" at bounding box center [451, 381] width 51 height 25
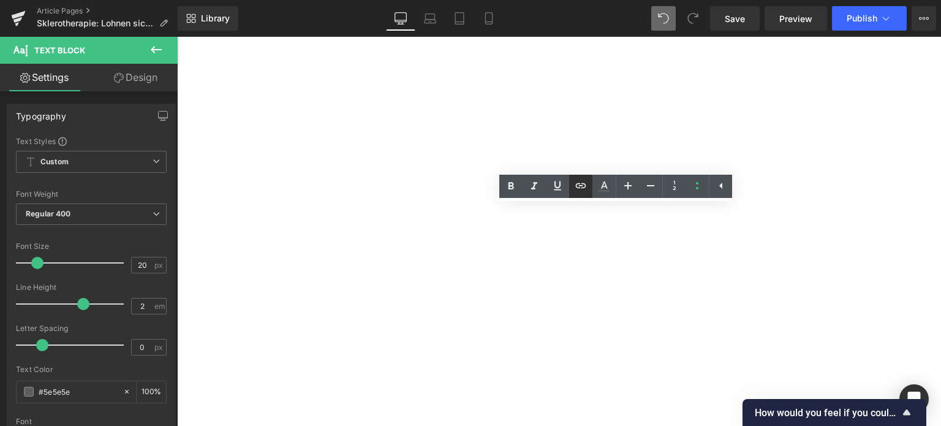
click at [586, 188] on icon at bounding box center [580, 185] width 15 height 15
click at [687, 0] on div "Text Color Highlight Color rgba(0, 113, 193, 1) #0071c1 100 % transparent trans…" at bounding box center [470, 0] width 941 height 0
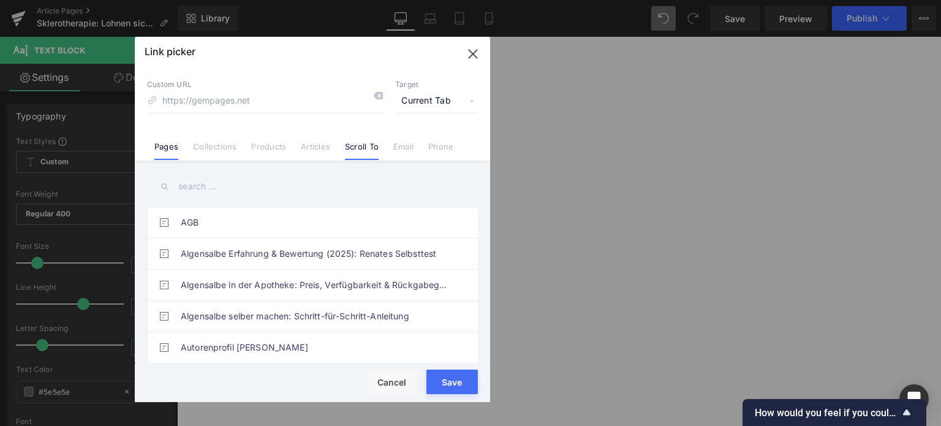
click at [356, 149] on link "Scroll To" at bounding box center [362, 150] width 34 height 18
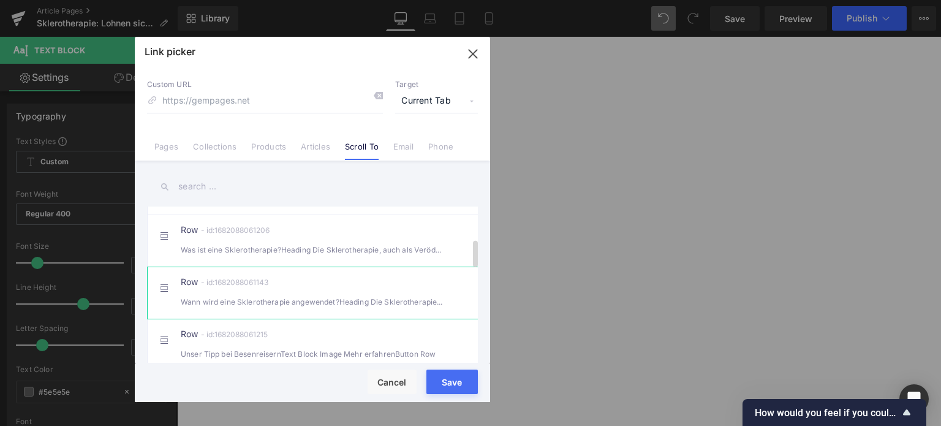
click at [252, 301] on div "Row - id:1682088061143 Wann wird eine Sklerotherapie angewendet?Heading Die Skl…" at bounding box center [331, 292] width 301 height 31
type input "#r-1682088061143"
drag, startPoint x: 451, startPoint y: 389, endPoint x: 480, endPoint y: 372, distance: 33.7
click at [451, 389] on button "Save" at bounding box center [451, 381] width 51 height 25
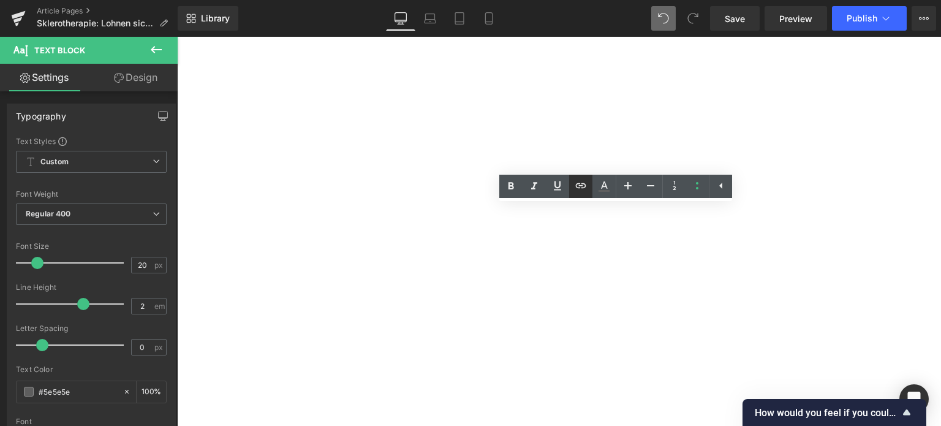
click at [583, 192] on icon at bounding box center [580, 185] width 15 height 15
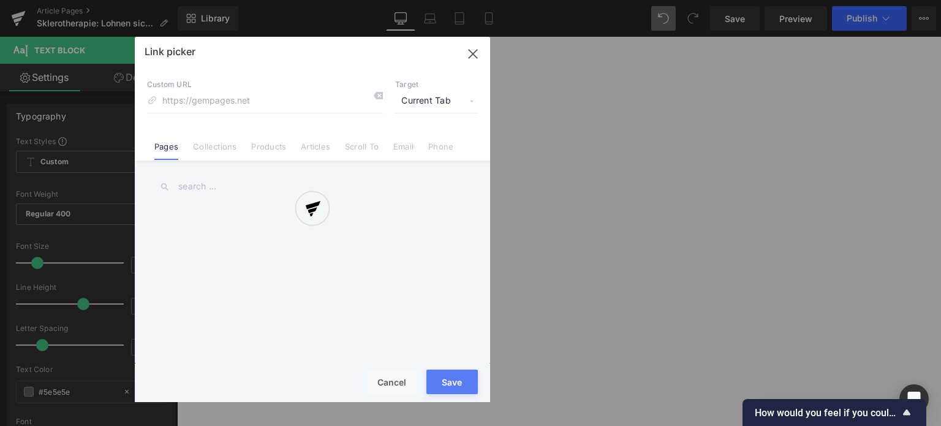
click at [679, 0] on div "Text Color Highlight Color rgba(0, 113, 193, 1) #0071c1 100 % transparent trans…" at bounding box center [470, 0] width 941 height 0
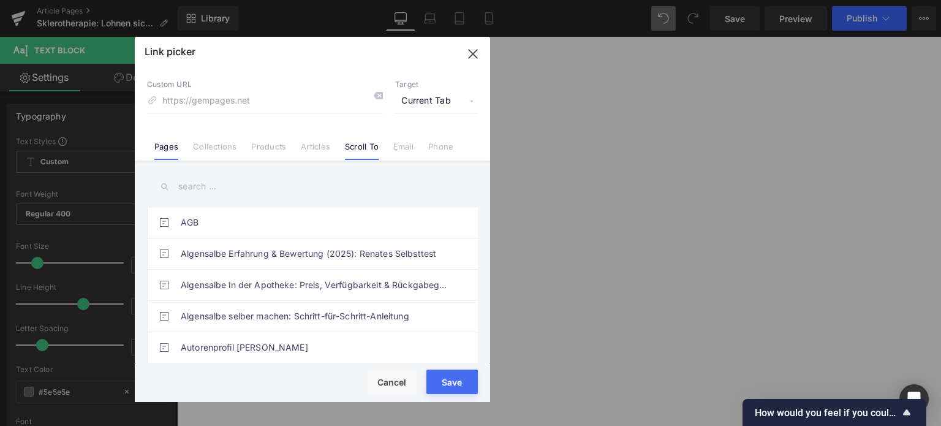
click at [355, 156] on link "Scroll To" at bounding box center [362, 150] width 34 height 18
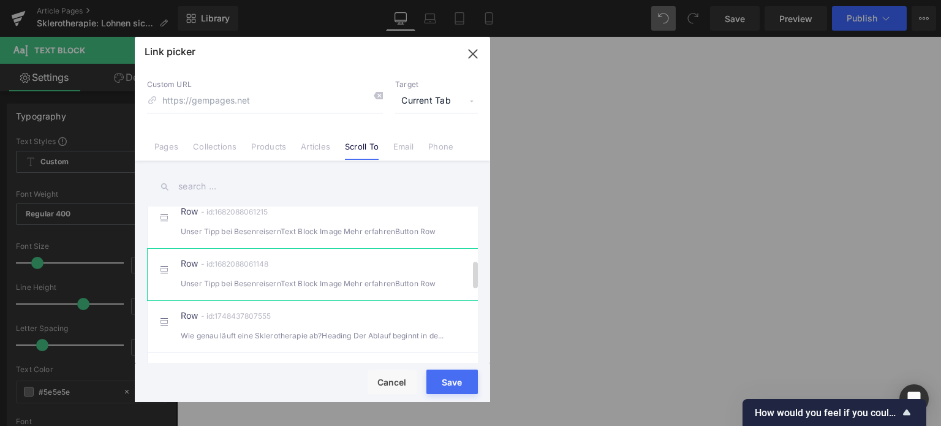
scroll to position [368, 0]
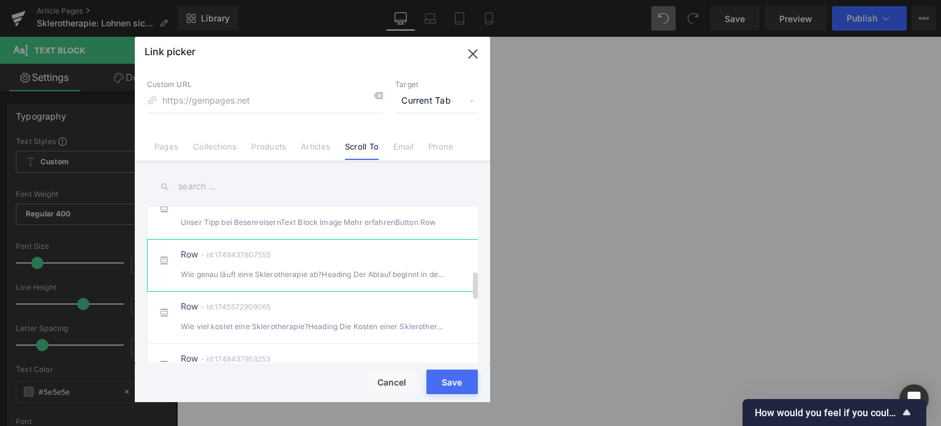
click at [268, 279] on div "Wie genau läuft eine Sklerotherapie ab?Heading Der Ablauf beginnt in der Rege" at bounding box center [312, 274] width 263 height 13
type input "#r-1748437807555"
click at [451, 389] on button "Save" at bounding box center [451, 381] width 51 height 25
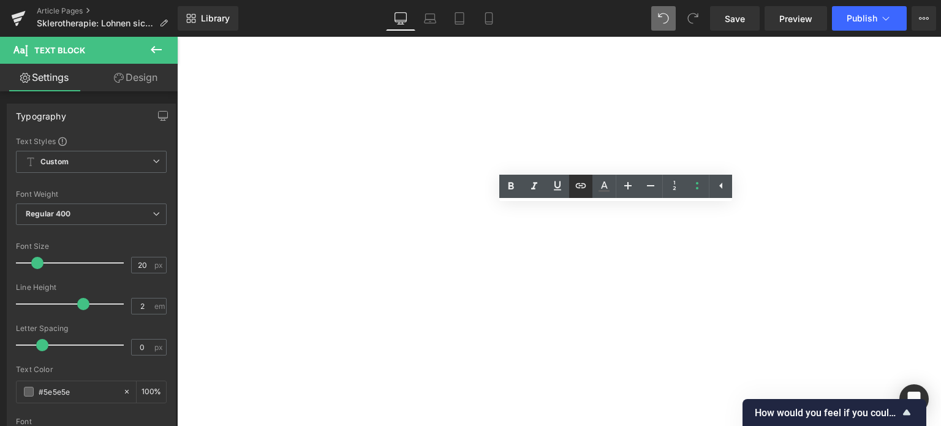
click at [582, 187] on icon at bounding box center [581, 185] width 10 height 5
click at [671, 0] on div "Text Color Highlight Color rgba(0, 113, 193, 1) #0071c1 100 % transparent trans…" at bounding box center [470, 0] width 941 height 0
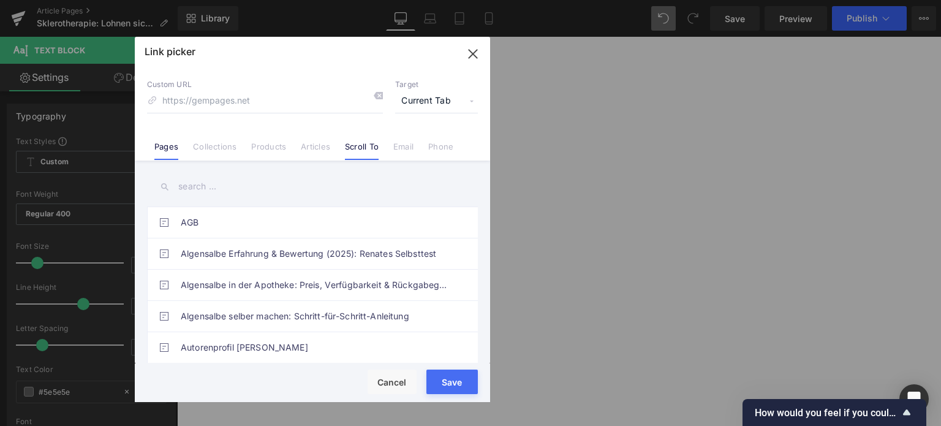
click at [365, 146] on link "Scroll To" at bounding box center [362, 150] width 34 height 18
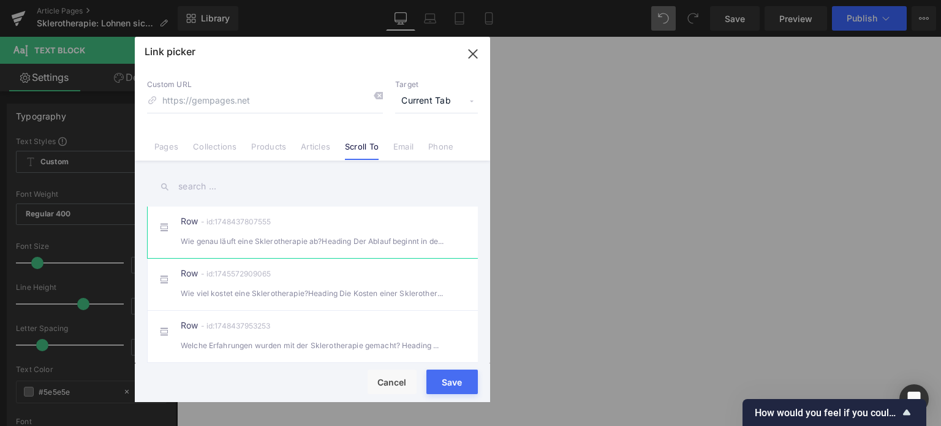
scroll to position [429, 0]
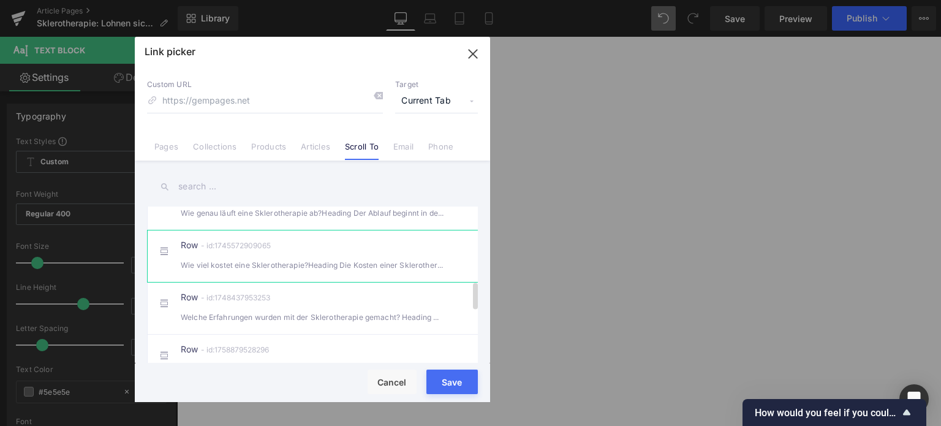
click at [248, 271] on div "Wie viel kostet eine Sklerotherapie?Heading Die Kosten einer Sklerotherapie h" at bounding box center [312, 264] width 263 height 13
type input "#r-1745572909065"
click at [439, 389] on button "Save" at bounding box center [451, 381] width 51 height 25
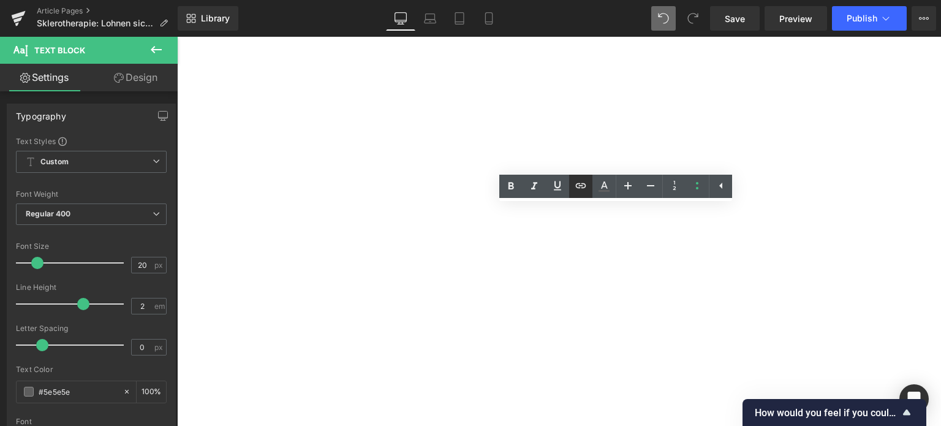
click at [586, 190] on icon at bounding box center [580, 185] width 15 height 15
click at [744, 0] on div "Text Color Highlight Color rgba(0, 113, 193, 1) #0071c1 100 % transparent trans…" at bounding box center [470, 0] width 941 height 0
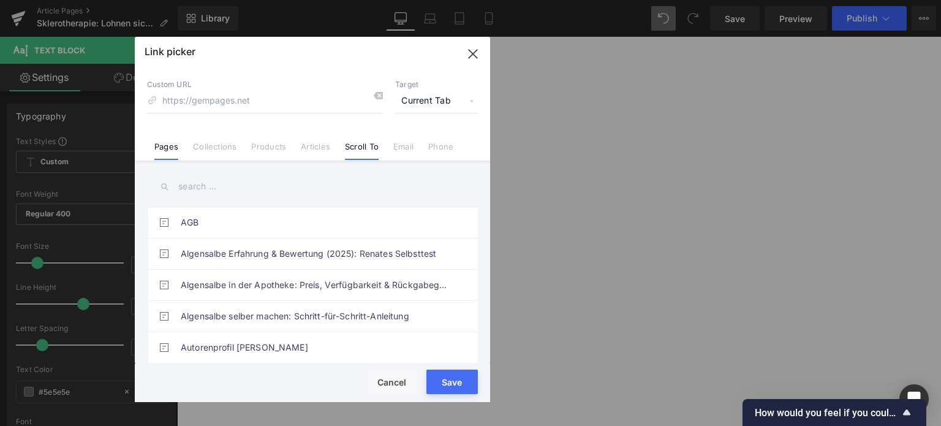
click at [371, 149] on link "Scroll To" at bounding box center [362, 150] width 34 height 18
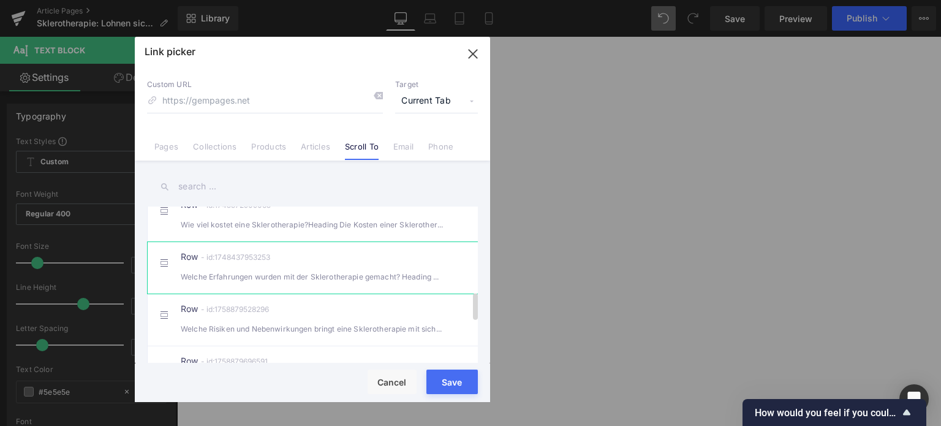
scroll to position [490, 0]
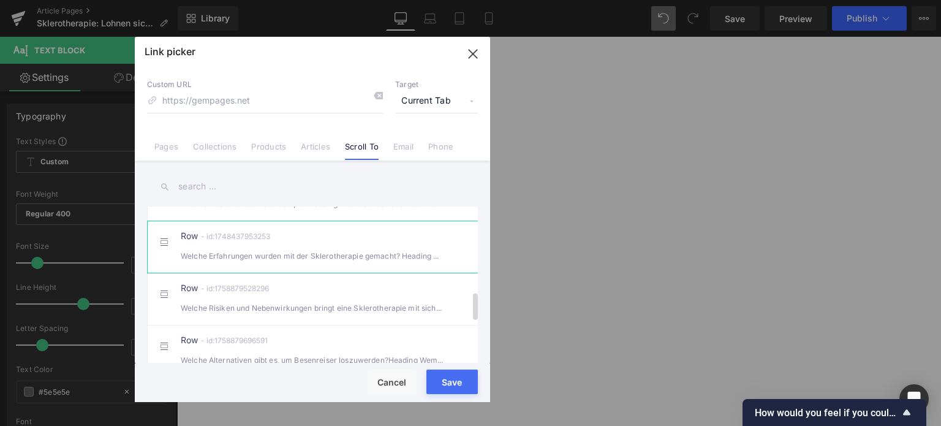
click at [273, 262] on div "Welche Erfahrungen wurden mit der Sklerotherapie gemacht? Heading Nun stellt" at bounding box center [312, 255] width 263 height 13
type input "#r-1748437953253"
click at [457, 387] on button "Save" at bounding box center [451, 381] width 51 height 25
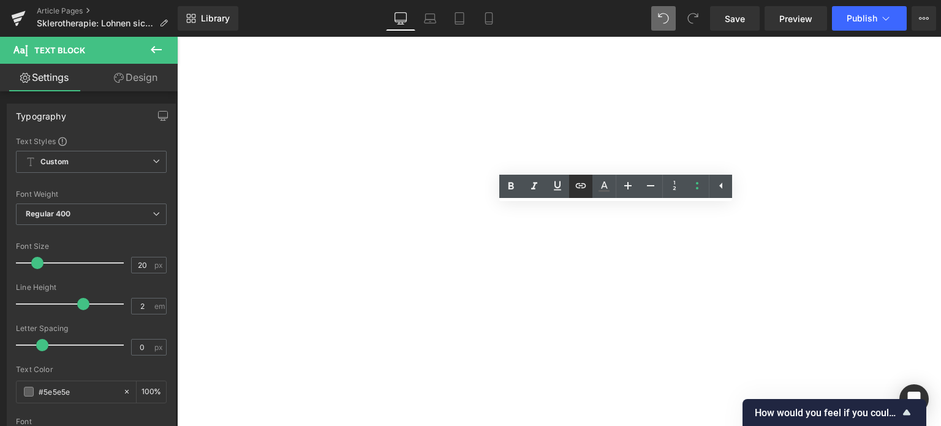
click at [586, 184] on icon at bounding box center [581, 185] width 10 height 5
click at [779, 0] on div "Text Color Highlight Color rgba(0, 113, 193, 1) #0071c1 100 % transparent trans…" at bounding box center [470, 0] width 941 height 0
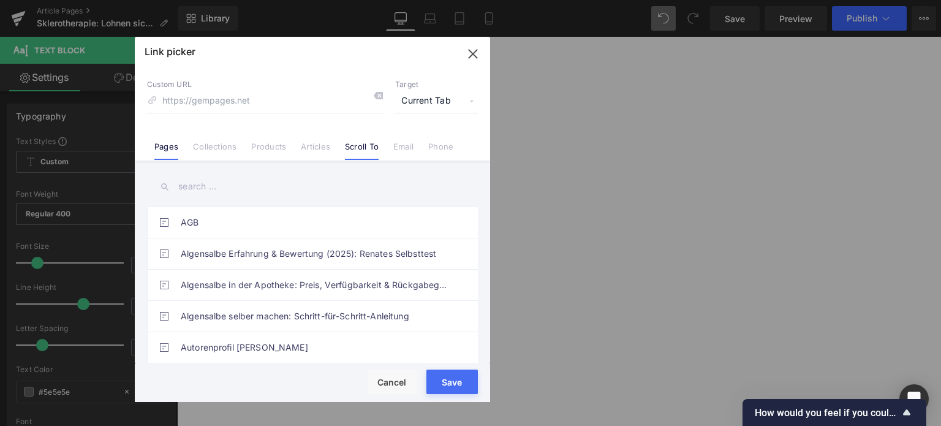
click at [363, 140] on li "Scroll To" at bounding box center [362, 141] width 48 height 21
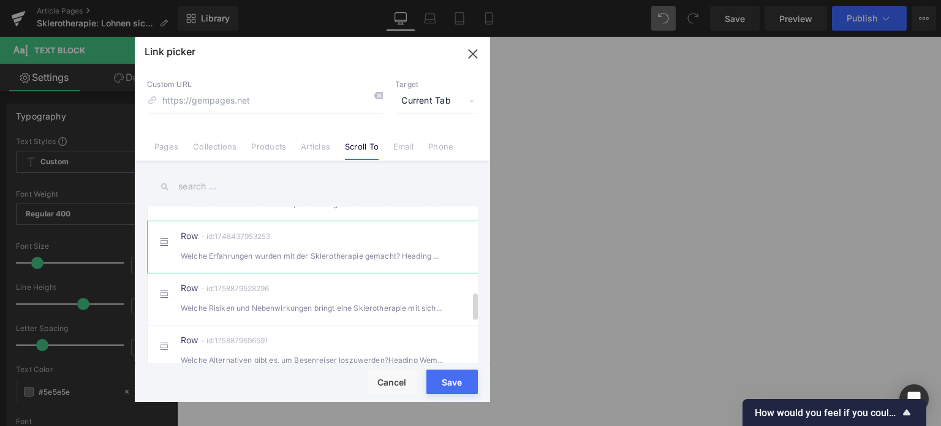
click at [267, 262] on div "Welche Erfahrungen wurden mit der Sklerotherapie gemacht? Heading Nun stellt" at bounding box center [312, 255] width 263 height 13
type input "#r-1748437953253"
click at [453, 388] on button "Save" at bounding box center [451, 381] width 51 height 25
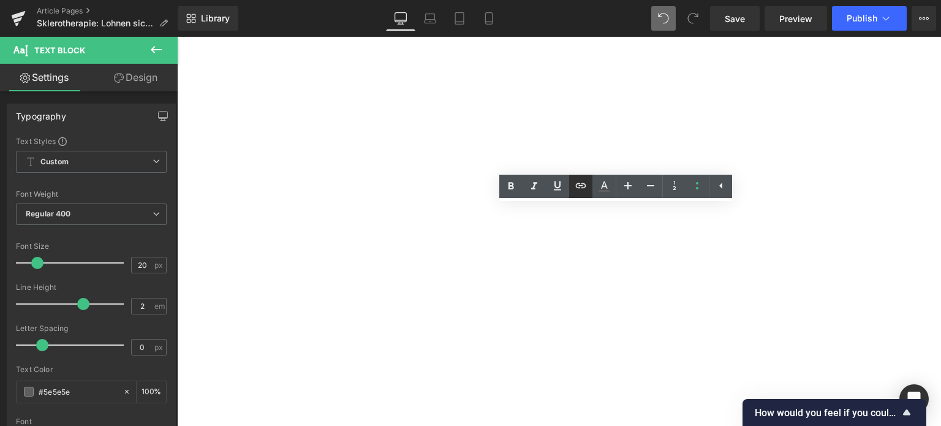
click at [583, 190] on icon at bounding box center [580, 185] width 15 height 15
click at [726, 0] on div "Text Color Highlight Color rgba(0, 113, 193, 1) #0071c1 100 % transparent trans…" at bounding box center [470, 0] width 941 height 0
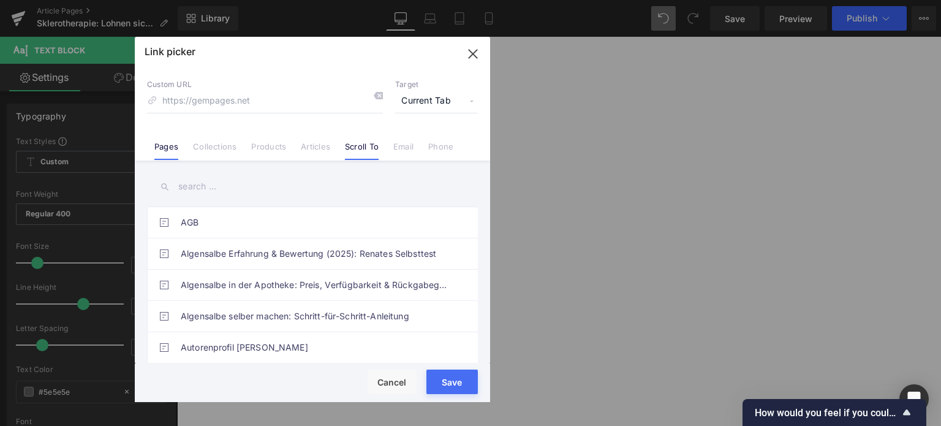
click at [353, 147] on link "Scroll To" at bounding box center [362, 150] width 34 height 18
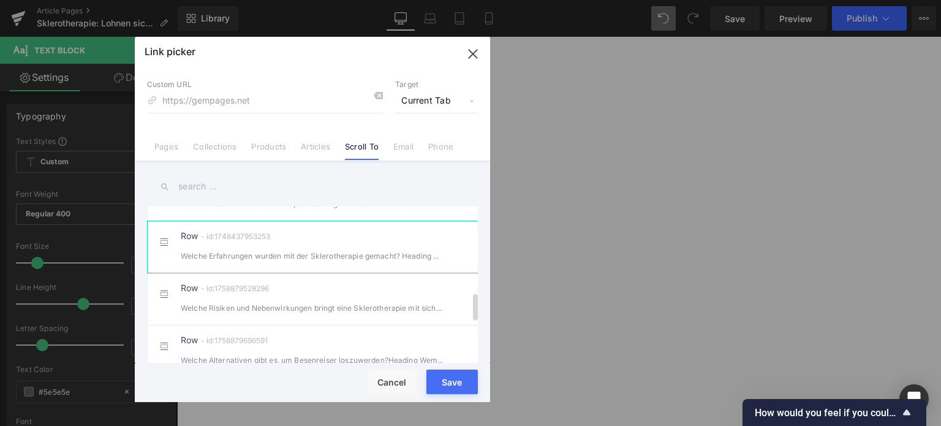
scroll to position [551, 0]
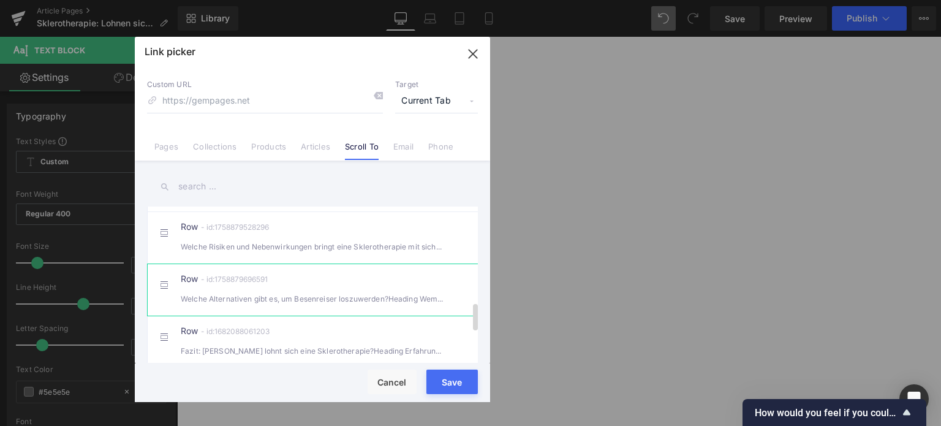
click at [270, 303] on div "Welche Alternativen gibt es, um Besenreiser loszuwerden?Heading Wem das Risik" at bounding box center [312, 298] width 263 height 13
type input "#r-1758879696591"
click at [448, 387] on button "Save" at bounding box center [451, 381] width 51 height 25
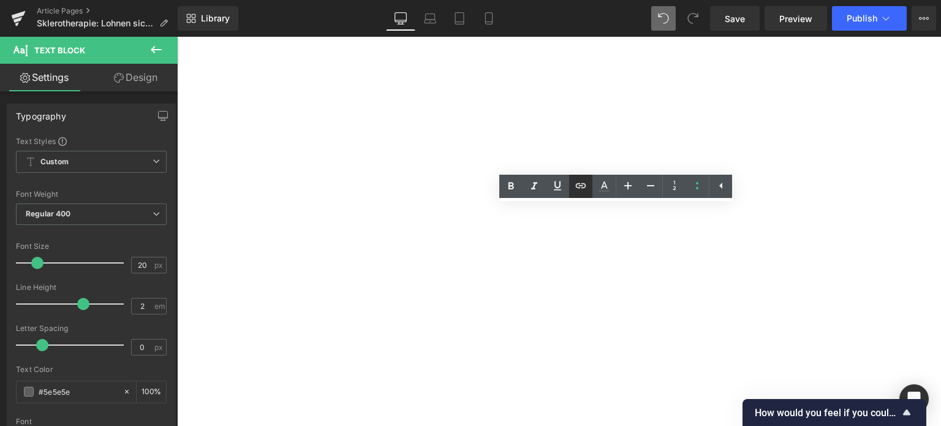
drag, startPoint x: 579, startPoint y: 180, endPoint x: 583, endPoint y: 192, distance: 12.2
click at [579, 180] on icon at bounding box center [580, 185] width 15 height 15
click at [686, 0] on div "Text Color Highlight Color rgba(0, 113, 193, 1) #0071c1 100 % transparent trans…" at bounding box center [470, 0] width 941 height 0
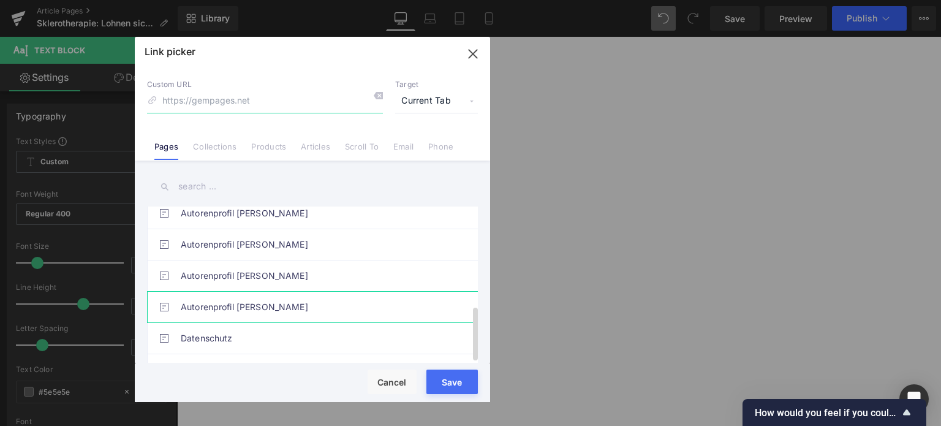
scroll to position [284, 0]
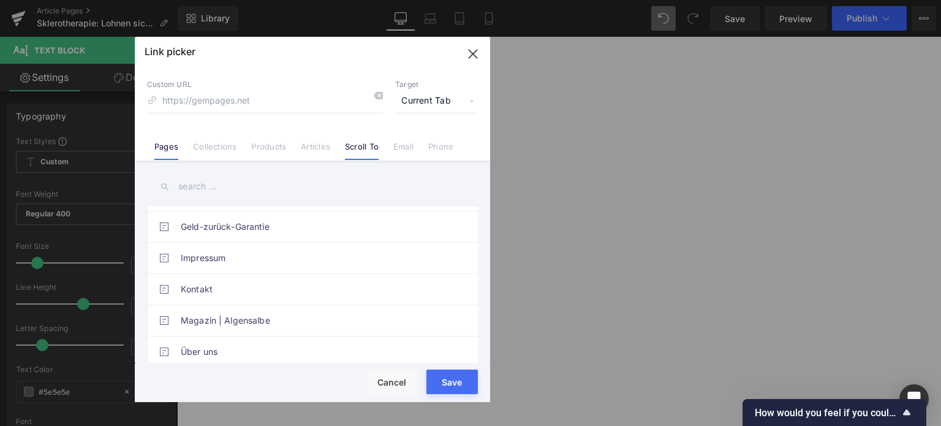
click at [355, 152] on link "Scroll To" at bounding box center [362, 150] width 34 height 18
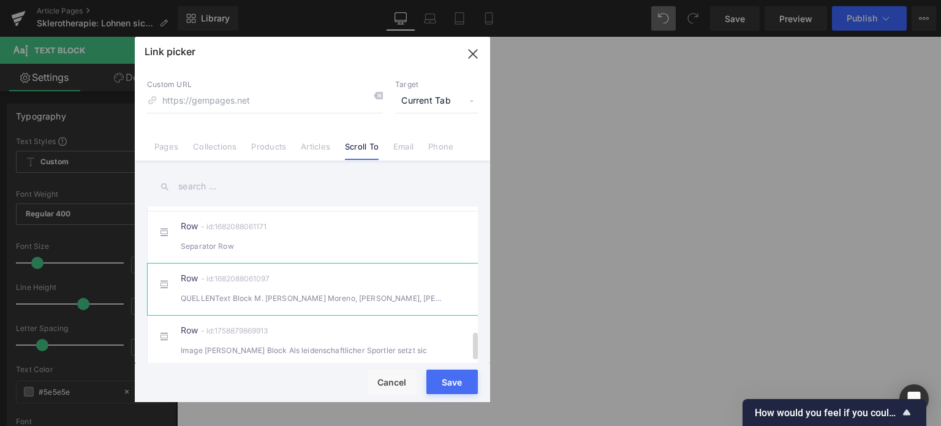
scroll to position [665, 0]
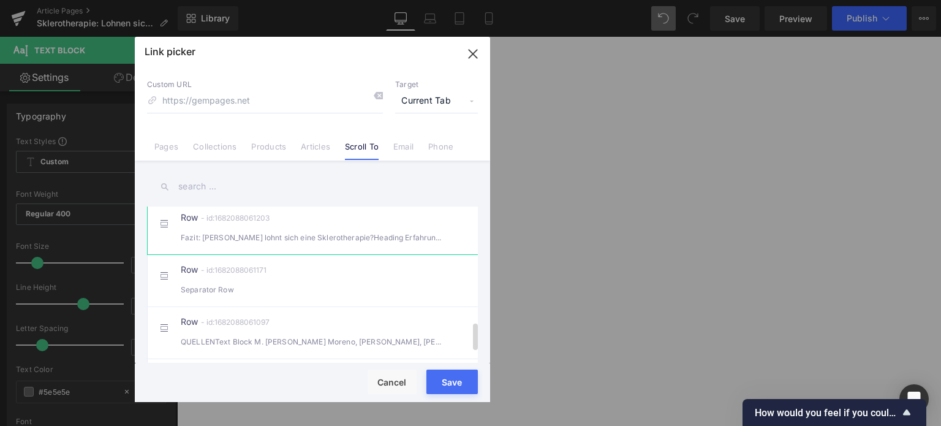
click at [273, 244] on div "Fazit: Wann lohnt sich eine Sklerotherapie?Heading Erfahrungen zufolge zeigt" at bounding box center [312, 237] width 263 height 13
type input "#r-1682088061203"
click at [446, 385] on button "Save" at bounding box center [451, 381] width 51 height 25
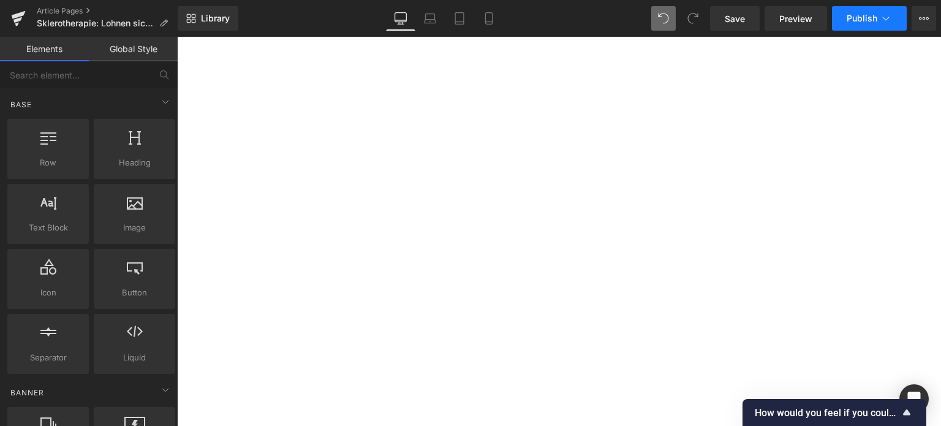
click at [862, 20] on span "Publish" at bounding box center [862, 18] width 31 height 10
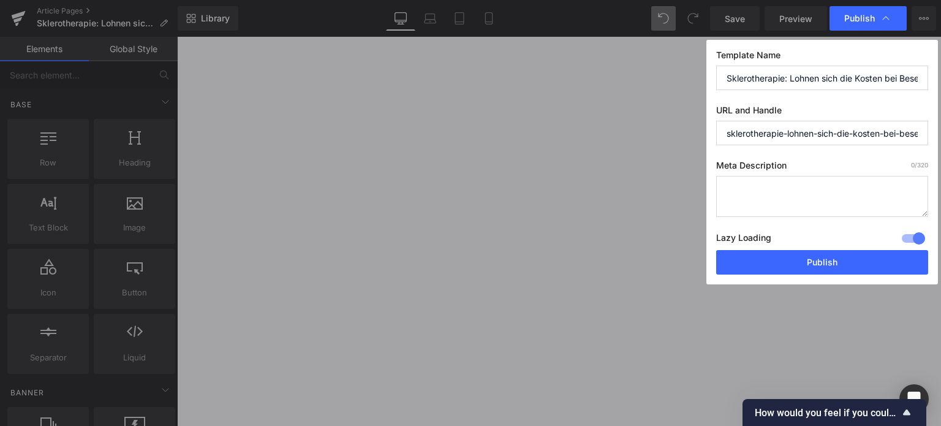
click at [782, 131] on input "sklerotherapie-lohnen-sich-die-kosten-bei-besenreisern" at bounding box center [822, 133] width 212 height 25
drag, startPoint x: 785, startPoint y: 132, endPoint x: 934, endPoint y: 127, distance: 148.9
click at [934, 127] on div "Template Name Sklerotherapie: Lohnen sich die Kosten bei Besenreisern? URL and …" at bounding box center [822, 162] width 232 height 244
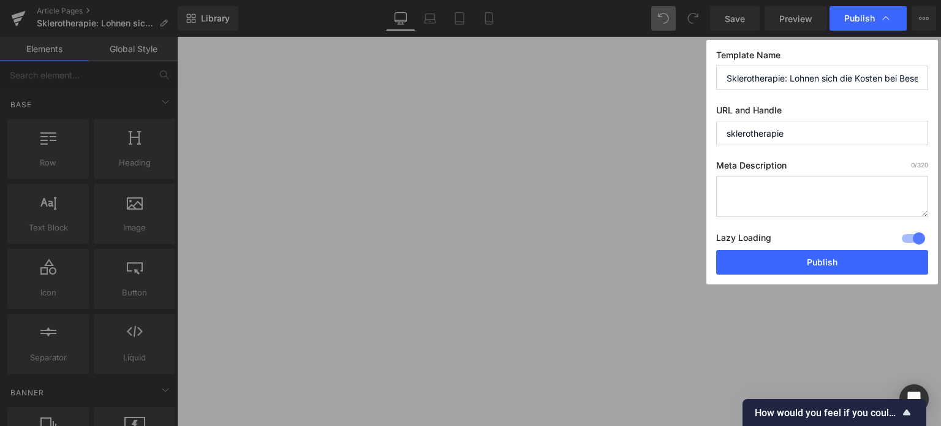
type input "sklerotherapie"
click at [788, 181] on textarea at bounding box center [822, 196] width 212 height 41
type textarea "V"
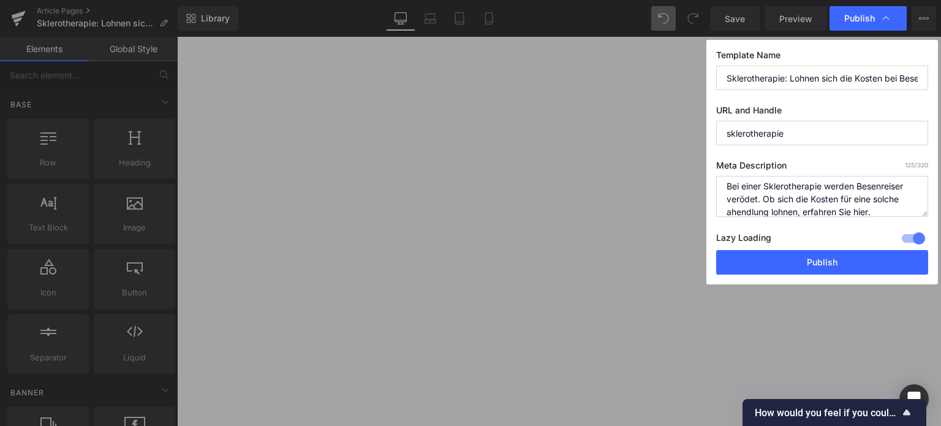
click at [741, 208] on textarea "Bei einer Sklerotherapie werden Besenreiser verödet. Ob sich die Kosten für ein…" at bounding box center [822, 196] width 212 height 41
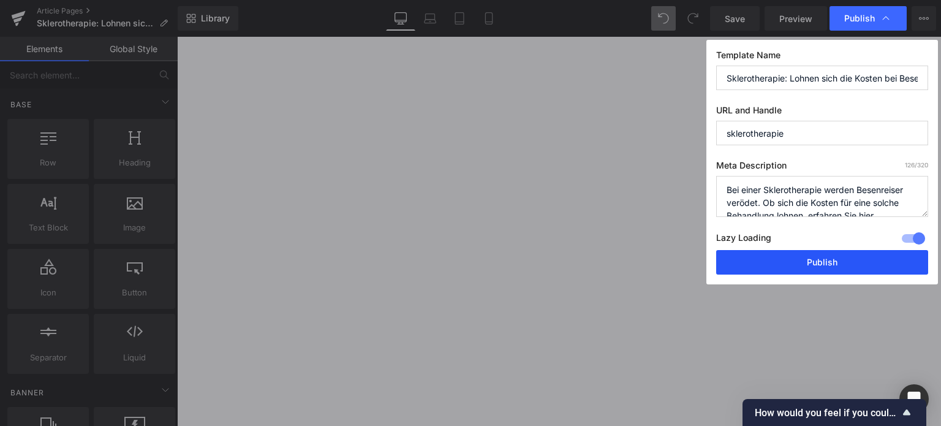
type textarea "Bei einer Sklerotherapie werden Besenreiser verödet. Ob sich die Kosten für ein…"
click at [836, 252] on button "Publish" at bounding box center [822, 262] width 212 height 25
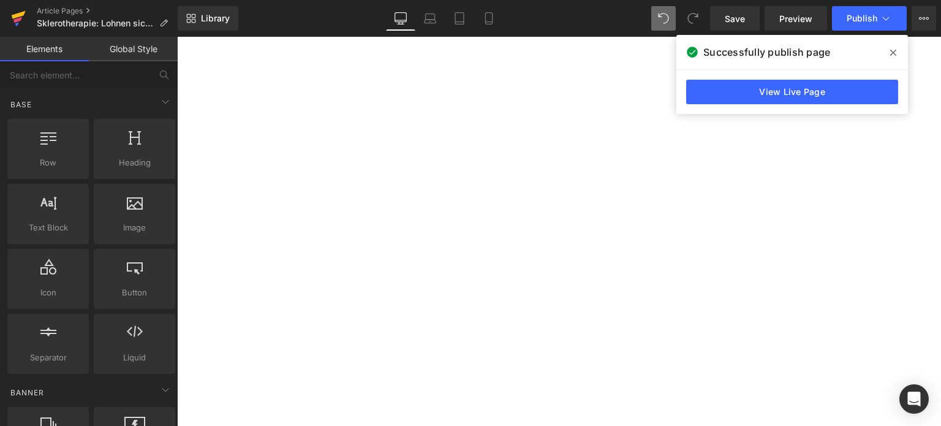
click at [17, 15] on icon at bounding box center [19, 15] width 14 height 8
